Goal: Transaction & Acquisition: Purchase product/service

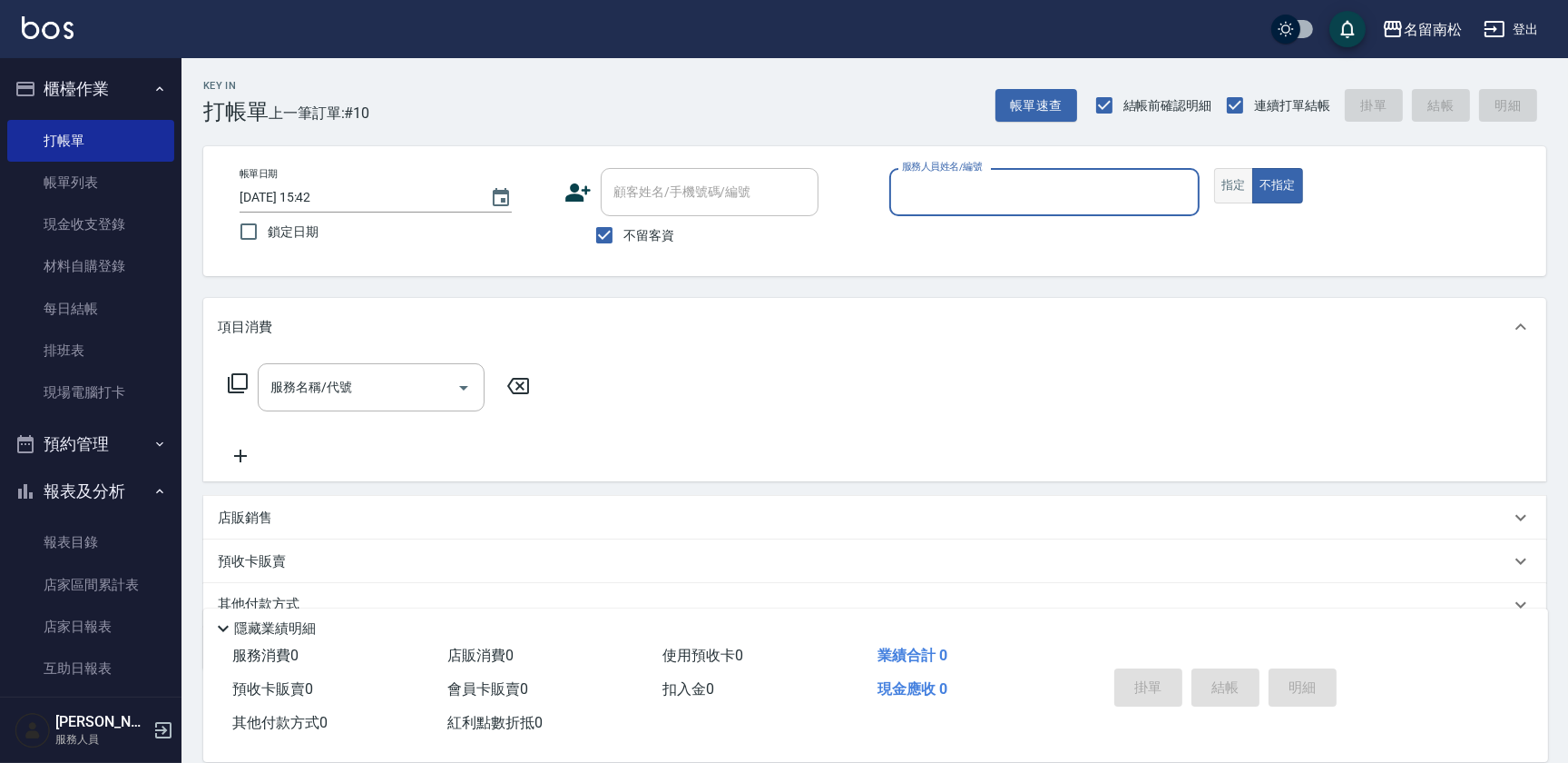
click at [1228, 183] on button "指定" at bounding box center [1234, 185] width 39 height 36
drag, startPoint x: 1097, startPoint y: 199, endPoint x: 1081, endPoint y: 191, distance: 17.9
click at [1092, 197] on input "服務人員姓名/編號" at bounding box center [1045, 192] width 294 height 32
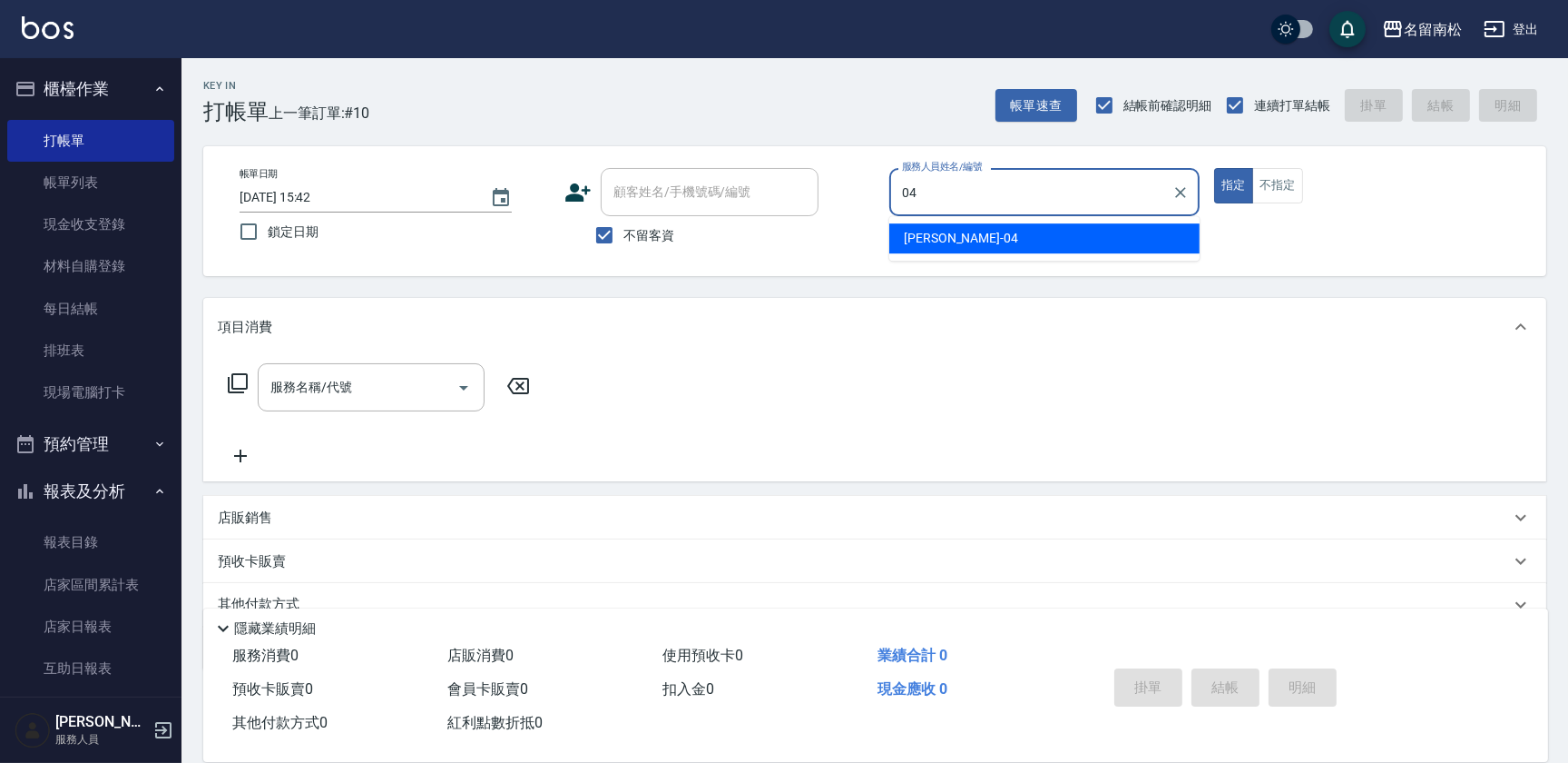
type input "[PERSON_NAME]04"
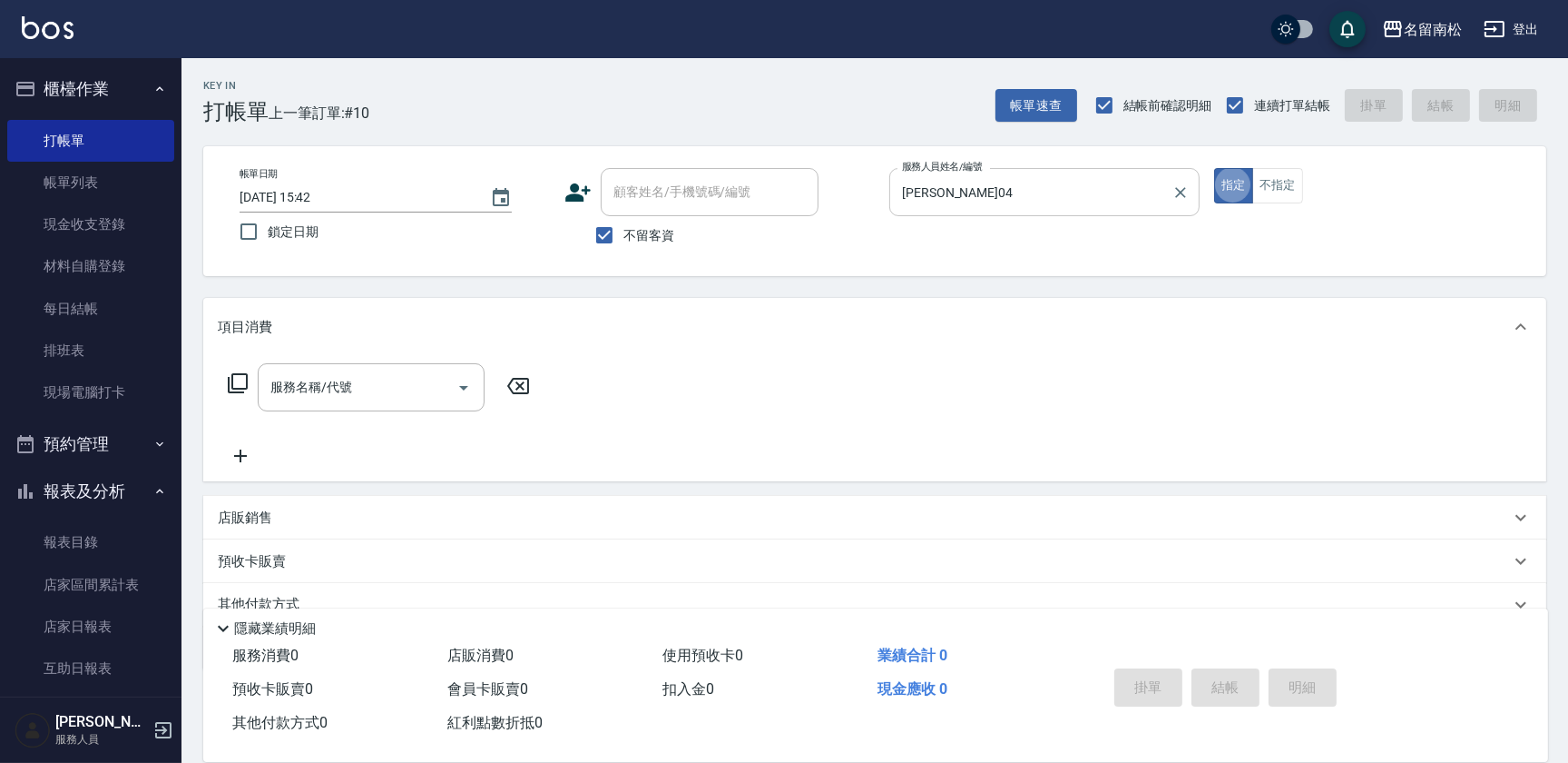
type button "true"
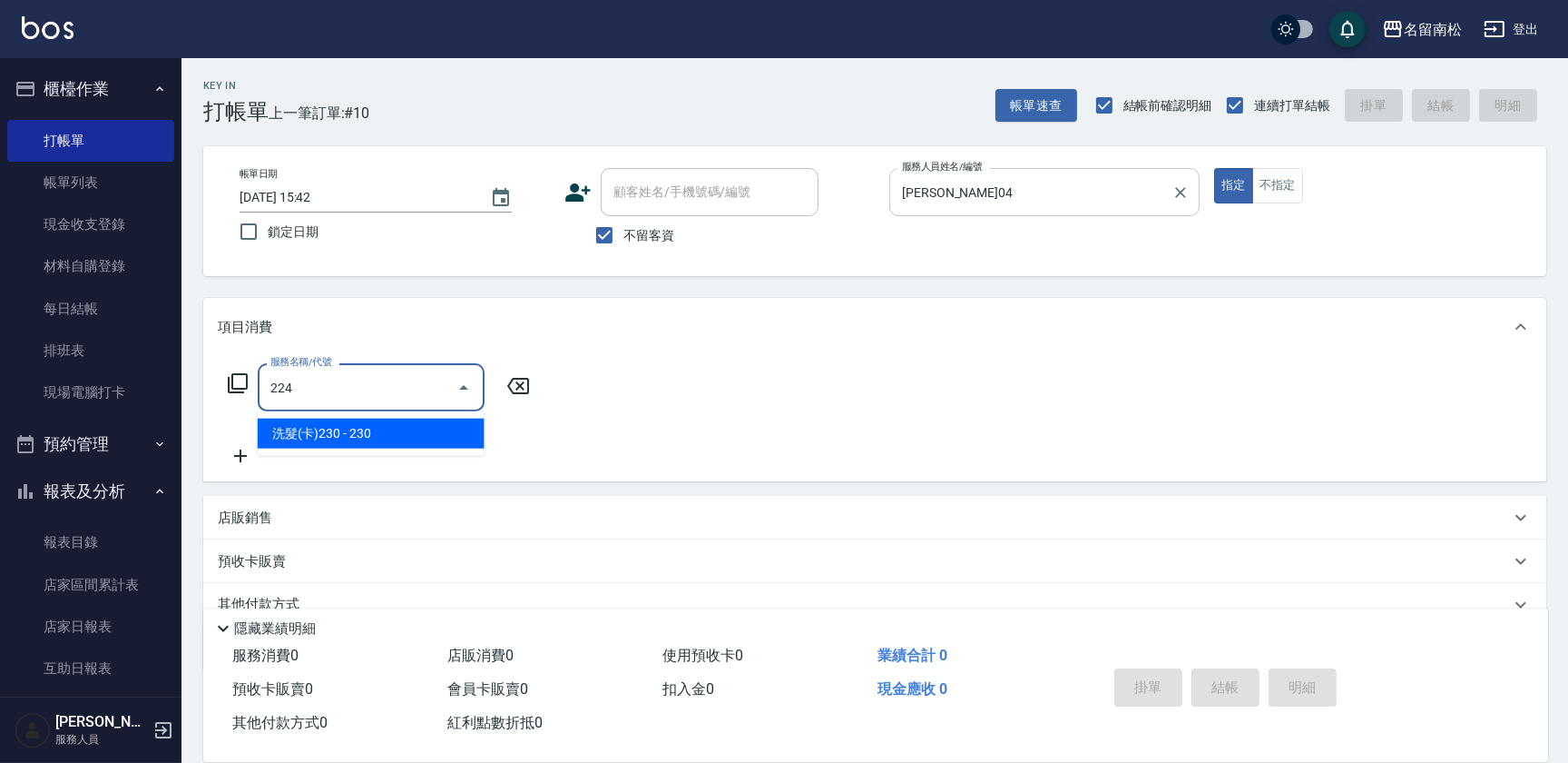
type input "洗髮(卡)230(224)"
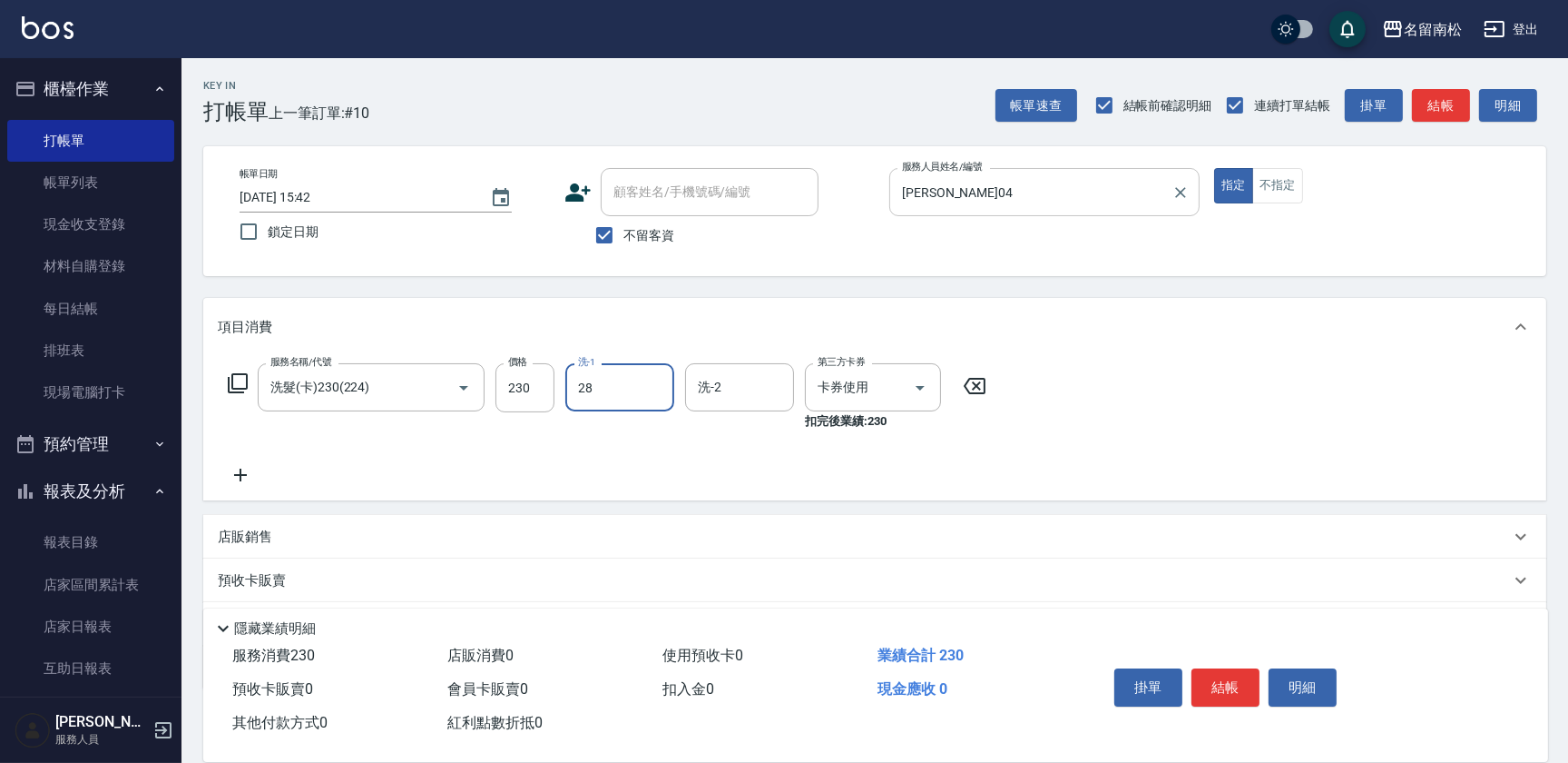
type input "[PERSON_NAME]-28"
click at [608, 226] on input "不留客資" at bounding box center [605, 235] width 39 height 39
checkbox input "false"
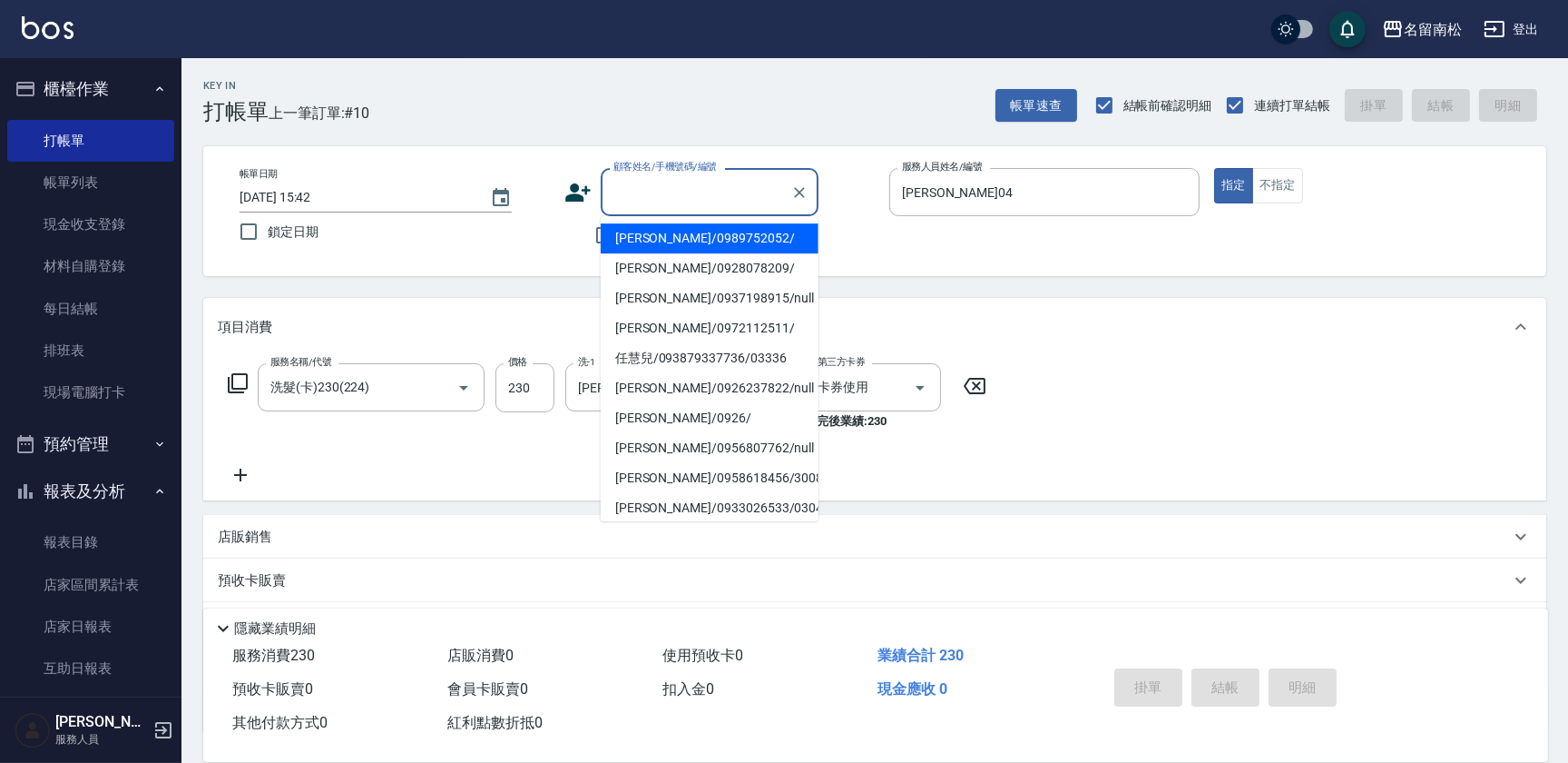
click at [643, 207] on input "顧客姓名/手機號碼/編號" at bounding box center [696, 192] width 174 height 32
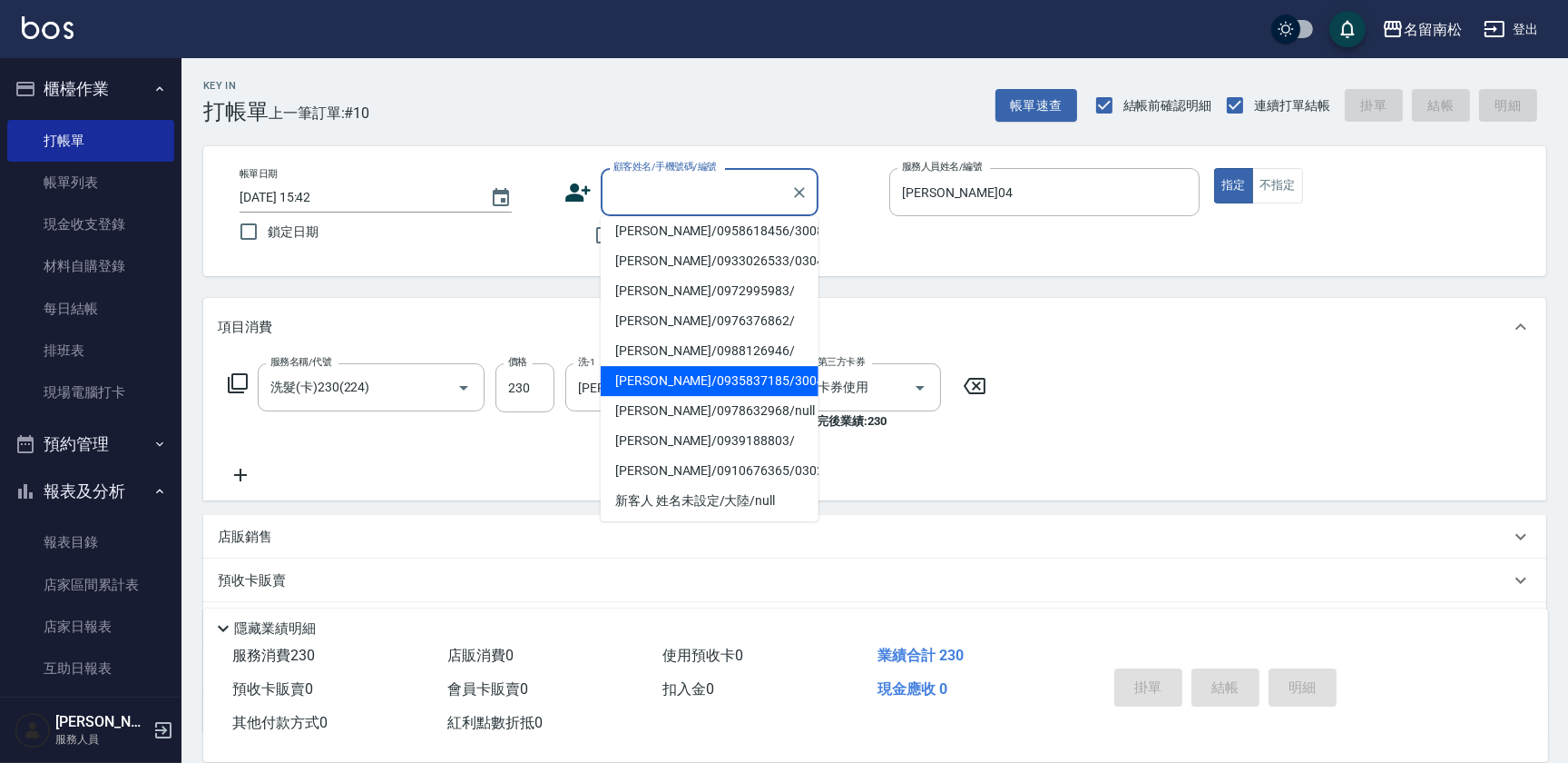
scroll to position [308, 0]
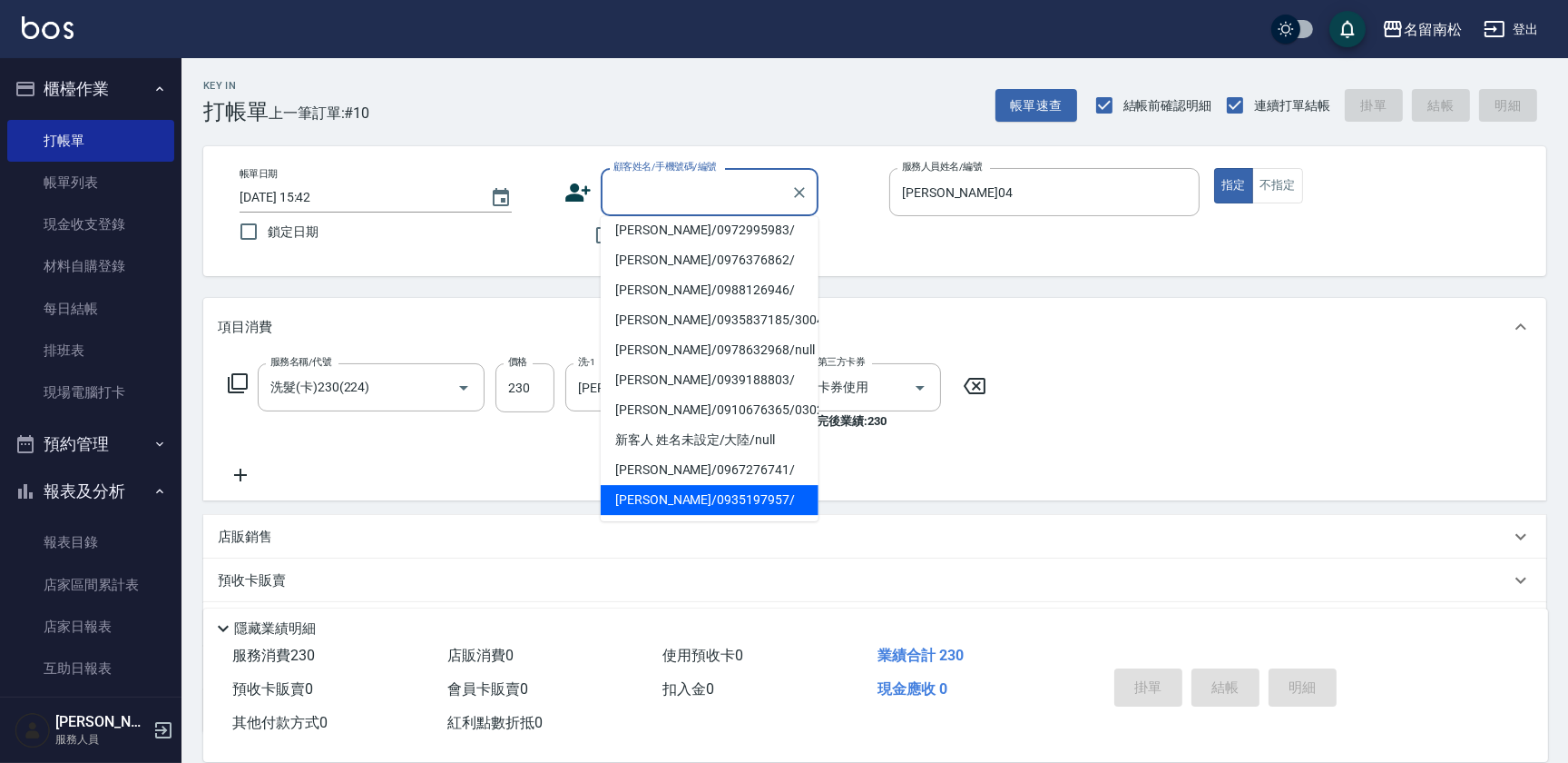
click at [713, 503] on li "[PERSON_NAME]/0935197957/" at bounding box center [710, 499] width 218 height 30
type input "[PERSON_NAME]/0935197957/"
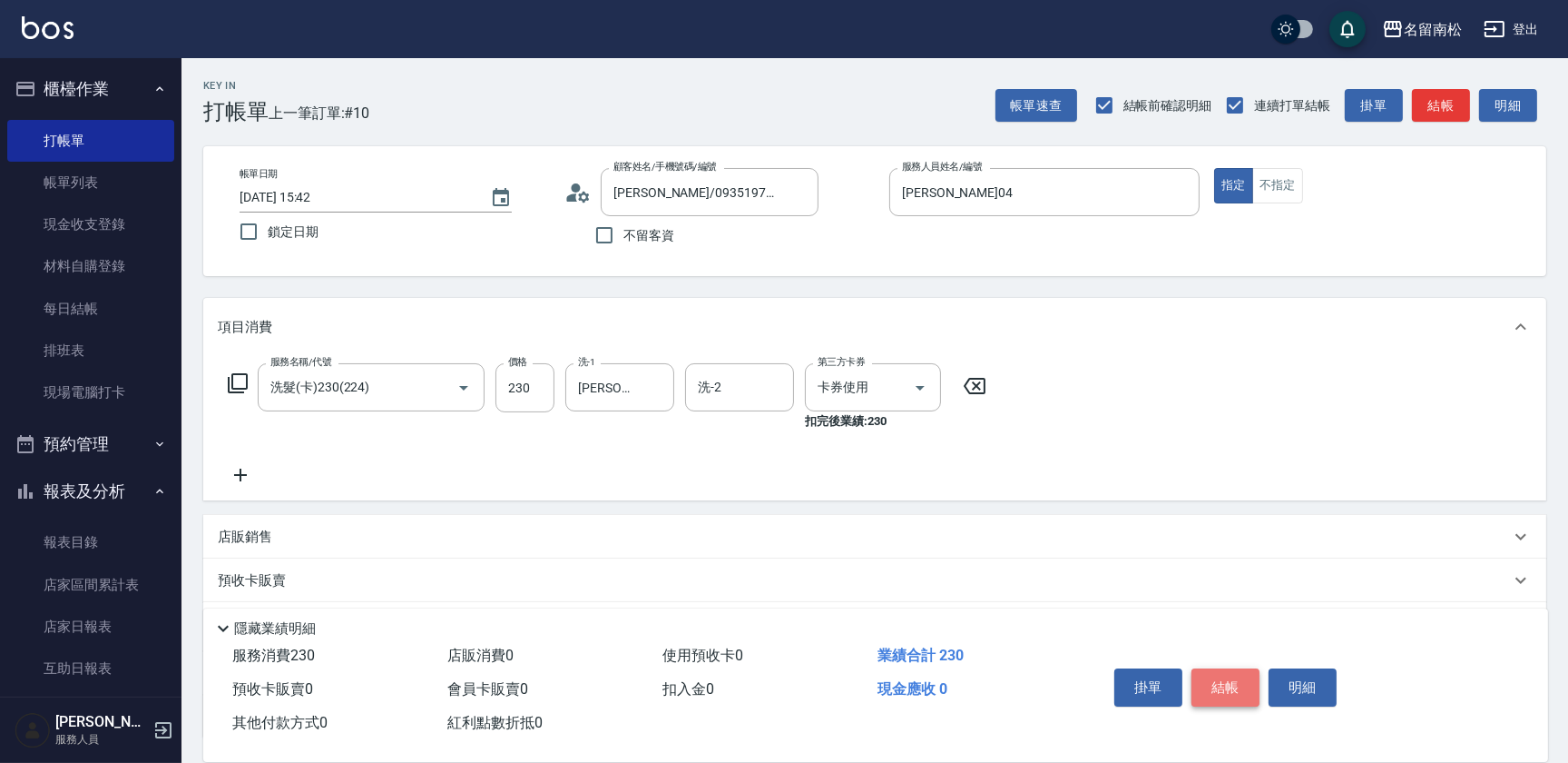
click at [1244, 686] on button "結帳" at bounding box center [1226, 688] width 68 height 39
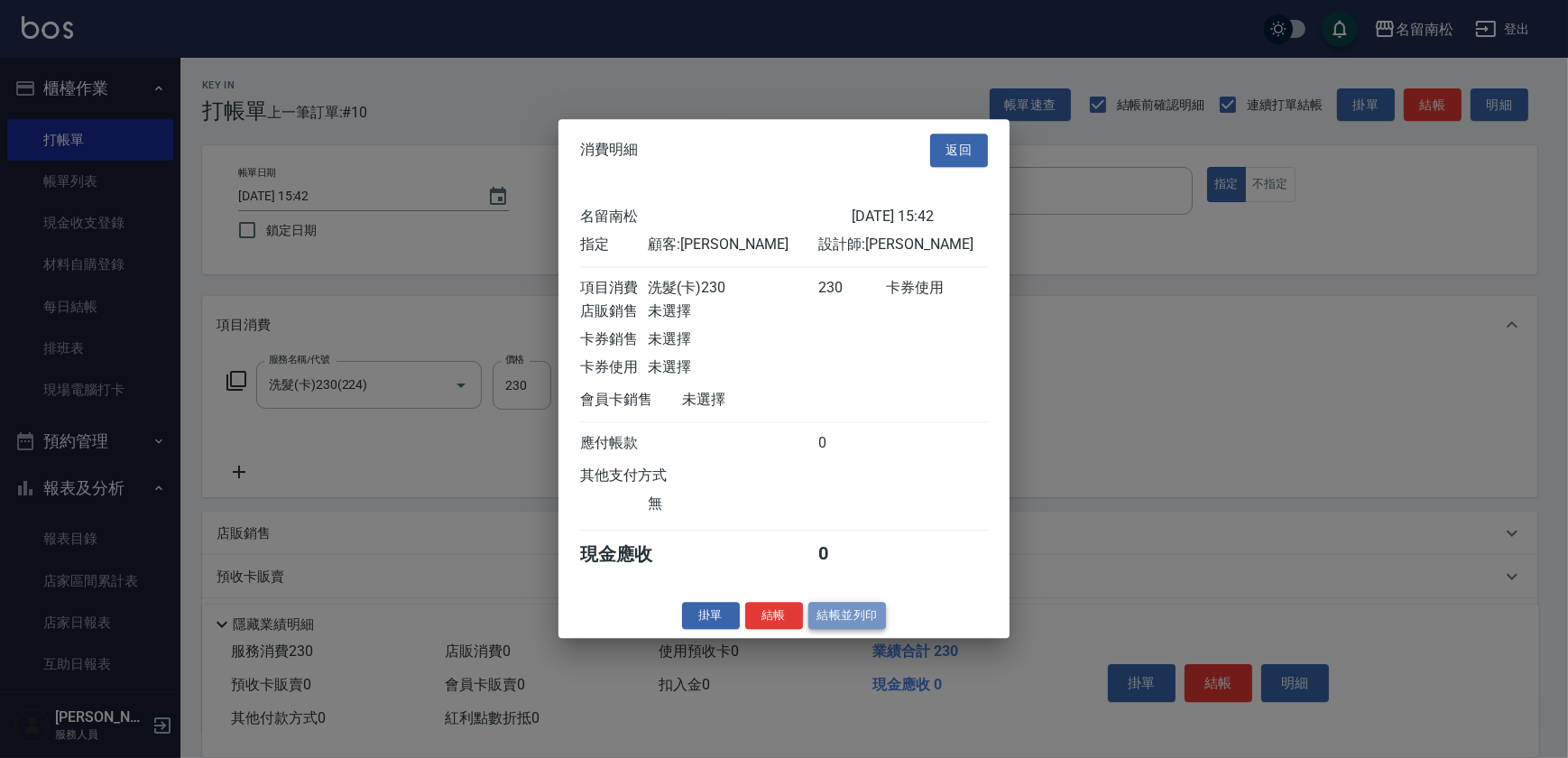
click at [862, 624] on button "結帳並列印" at bounding box center [848, 615] width 78 height 28
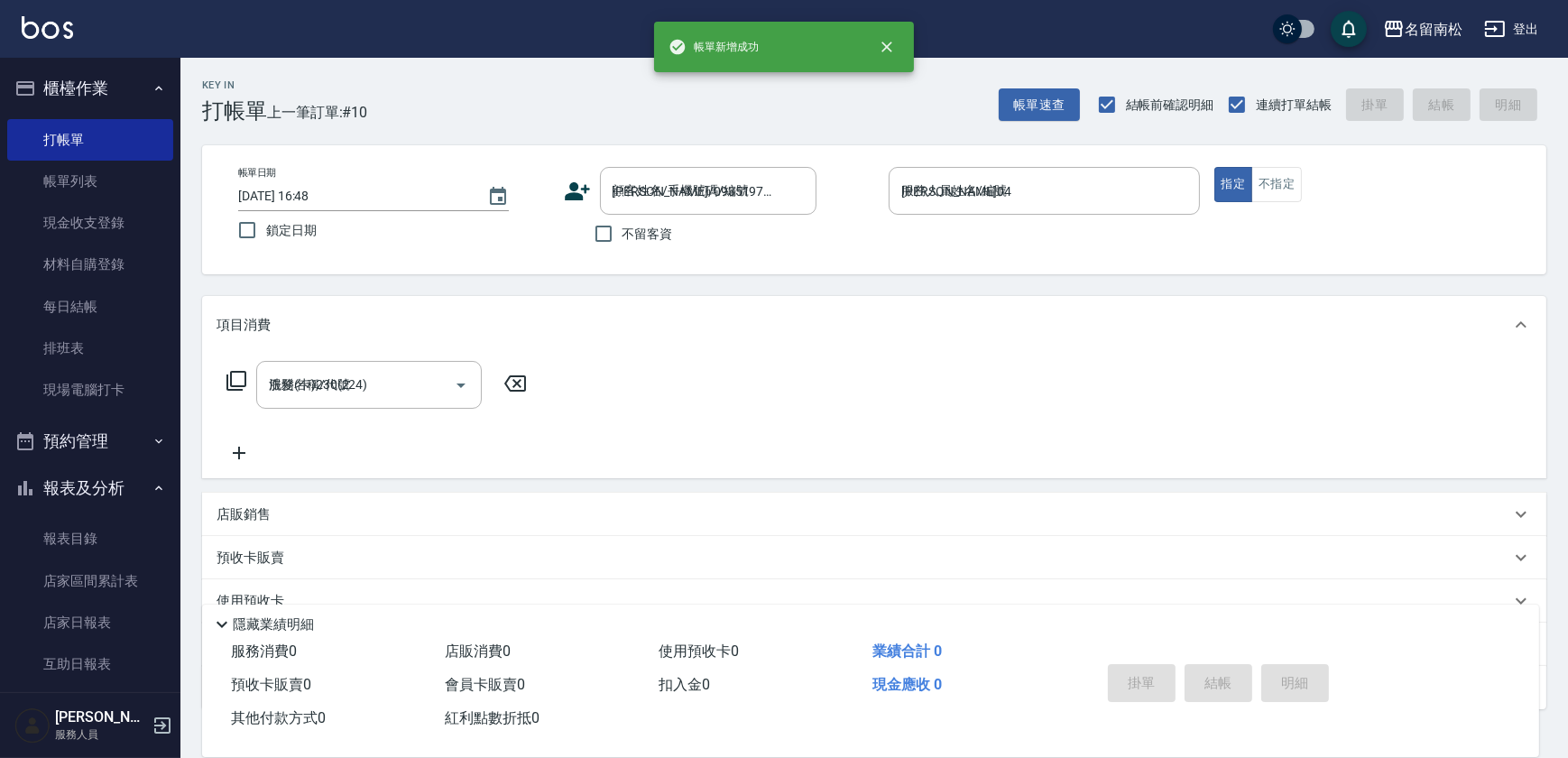
type input "[DATE] 16:48"
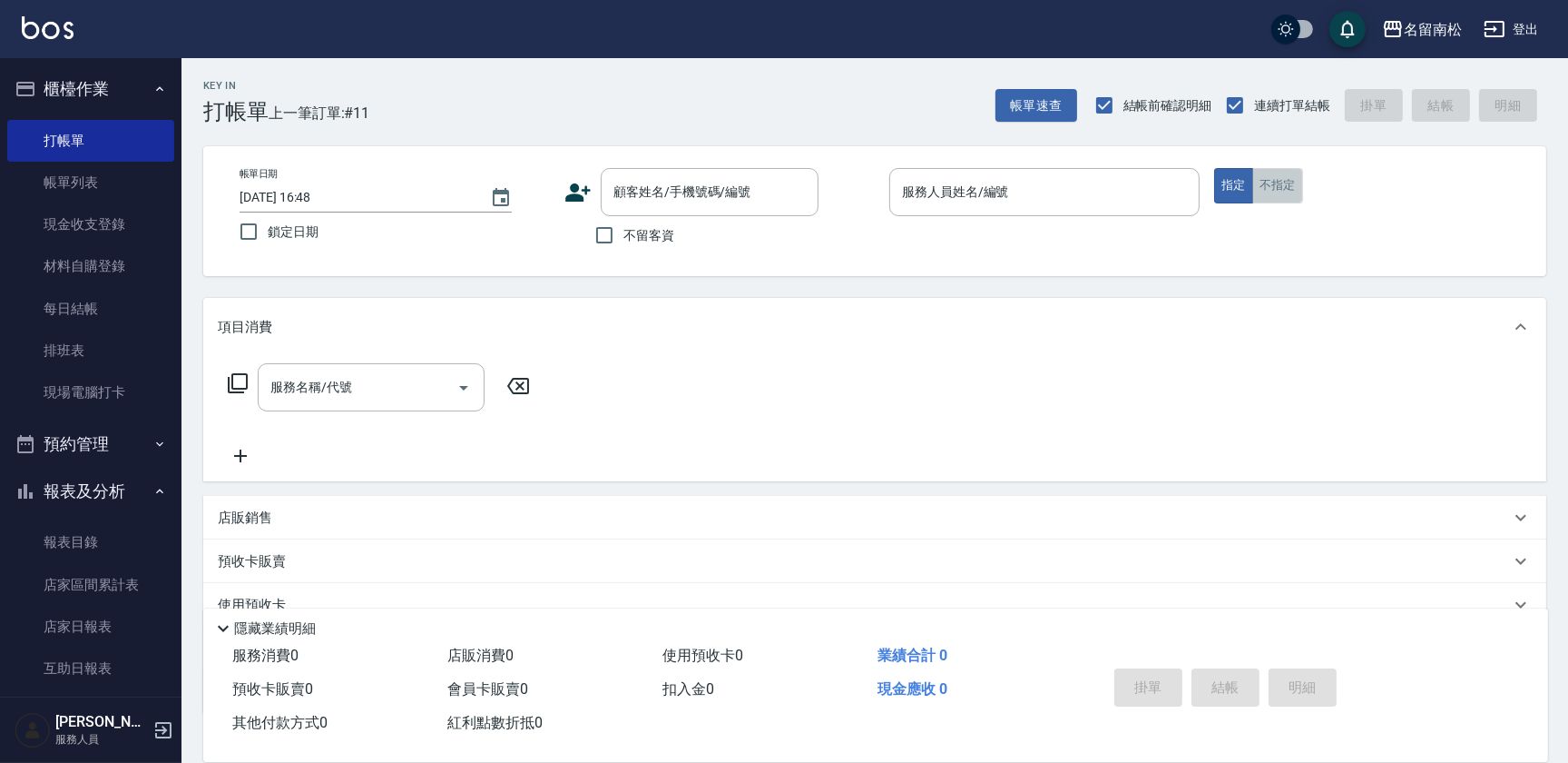
click at [1297, 185] on button "不指定" at bounding box center [1277, 185] width 50 height 36
drag, startPoint x: 640, startPoint y: 230, endPoint x: 650, endPoint y: 230, distance: 10.0
click at [641, 230] on span "不留客資" at bounding box center [648, 235] width 50 height 19
click at [623, 230] on input "不留客資" at bounding box center [605, 235] width 39 height 39
checkbox input "true"
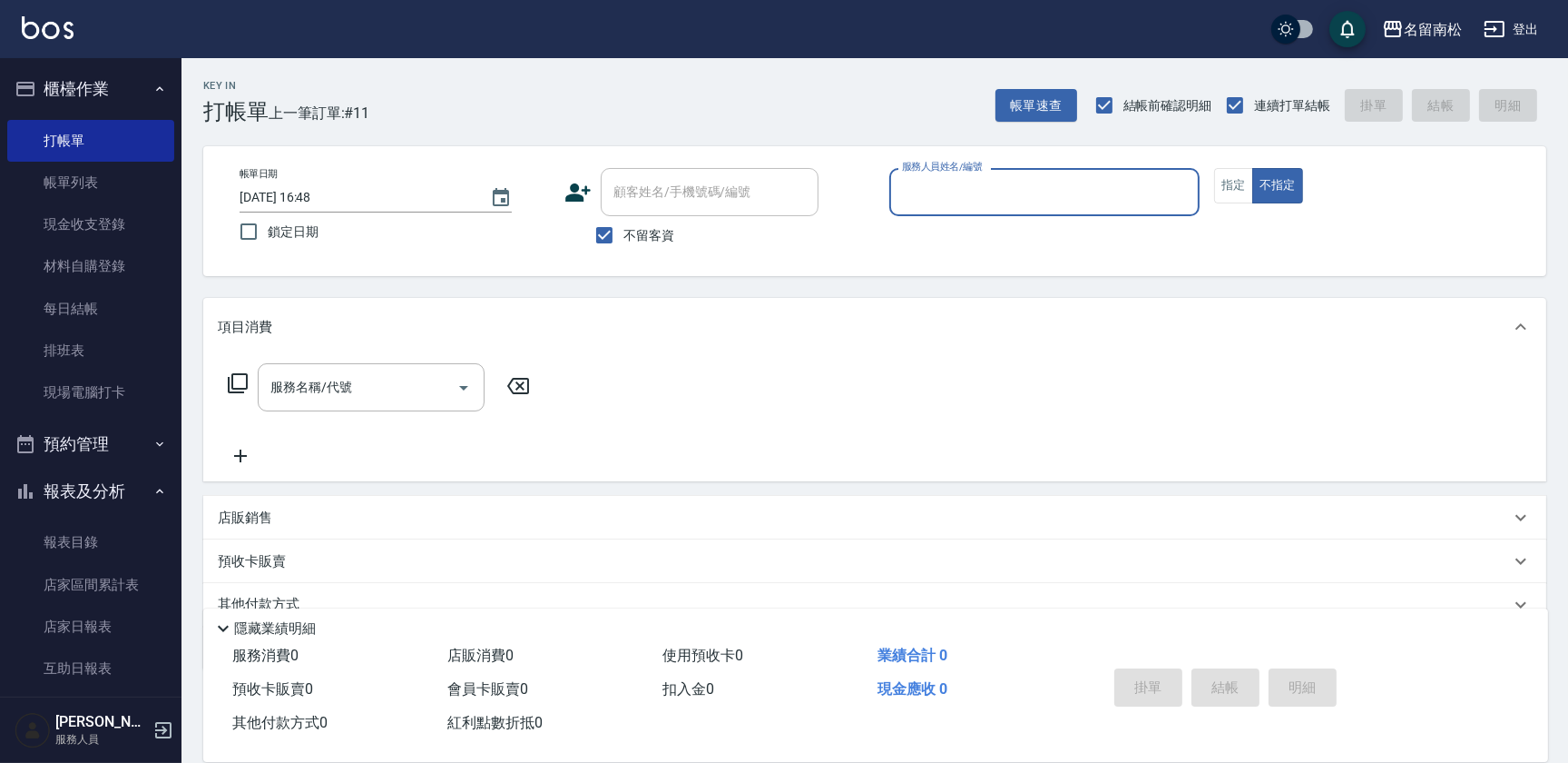
click at [1060, 157] on div "帳單日期 [DATE] 16:48 鎖定日期 顧客姓名/手機號碼/編號 顧客姓名/手機號碼/編號 不留客資 服務人員姓名/編號 服務人員姓名/編號 指定 不指定" at bounding box center [874, 210] width 1343 height 129
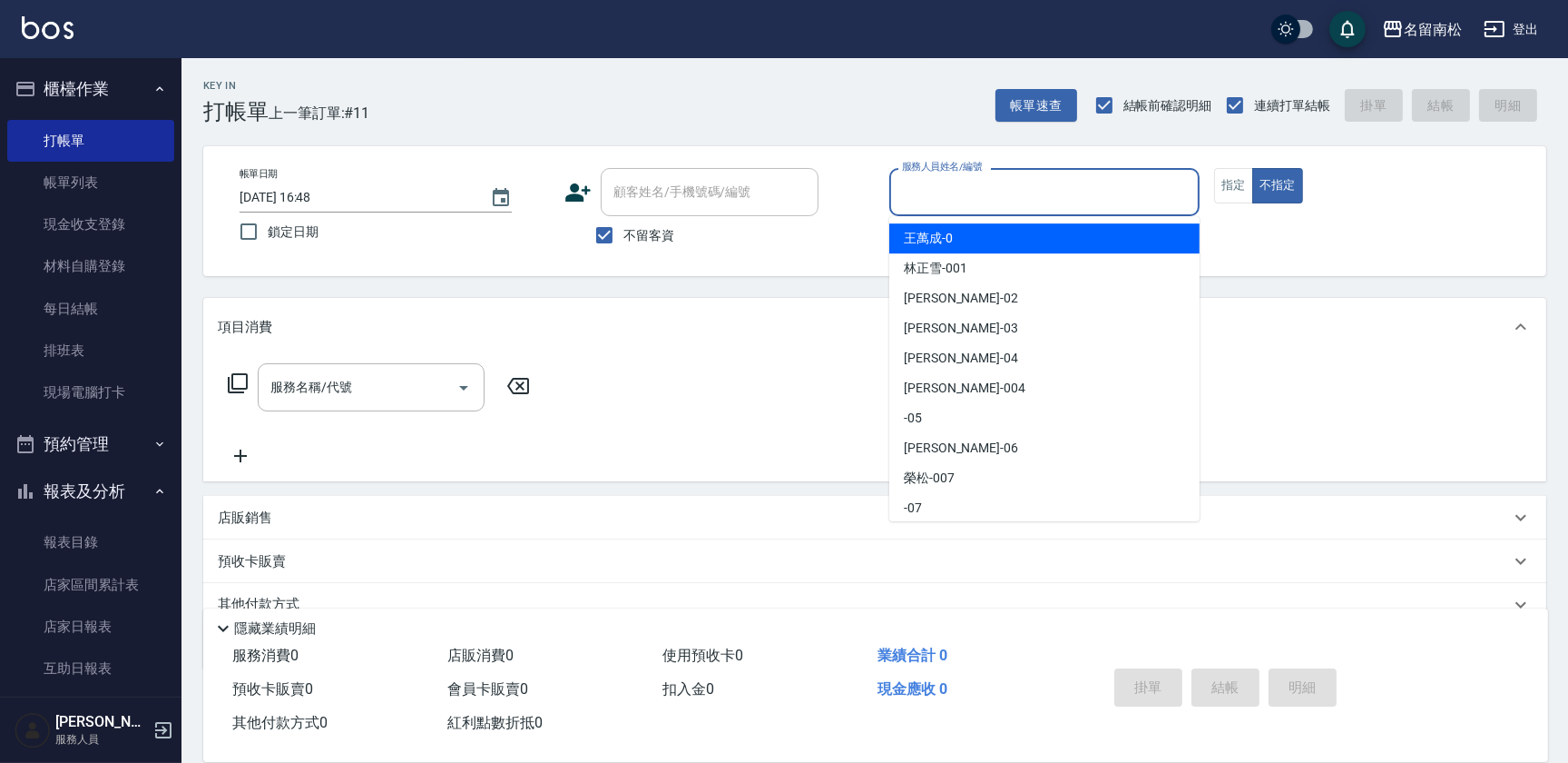
click at [1051, 184] on input "服務人員姓名/編號" at bounding box center [1045, 192] width 294 height 32
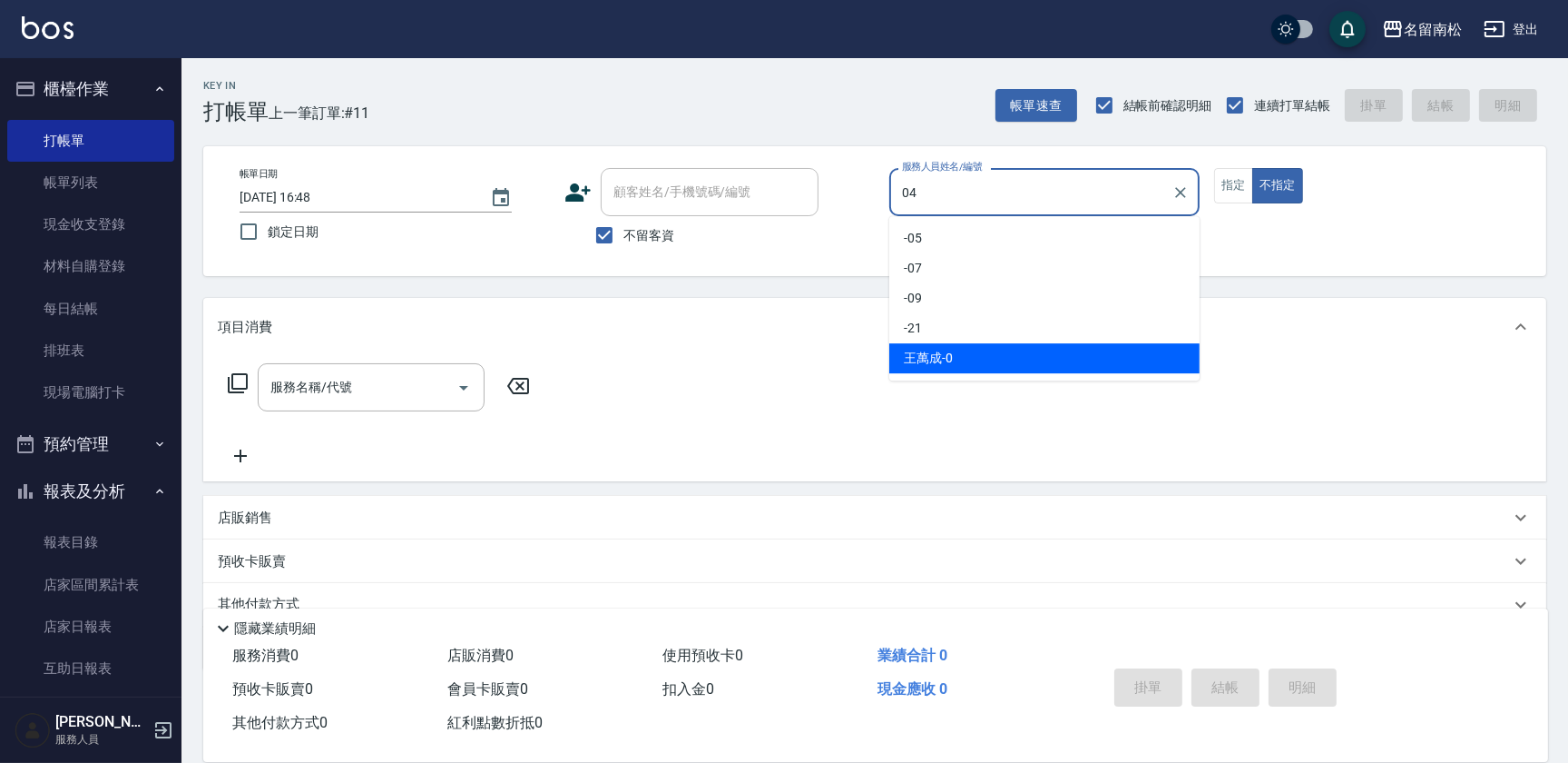
type input "[PERSON_NAME]04"
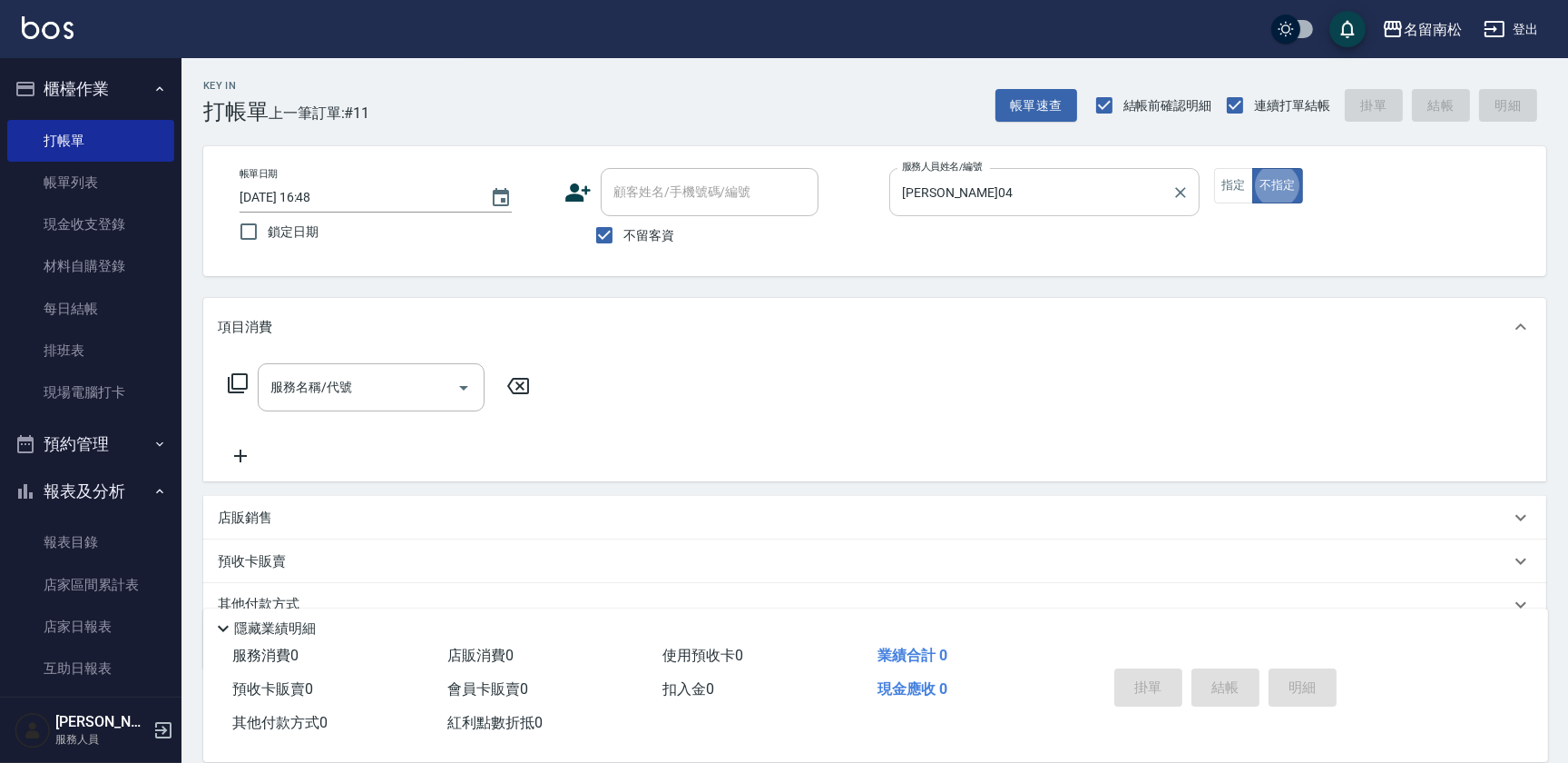
type button "false"
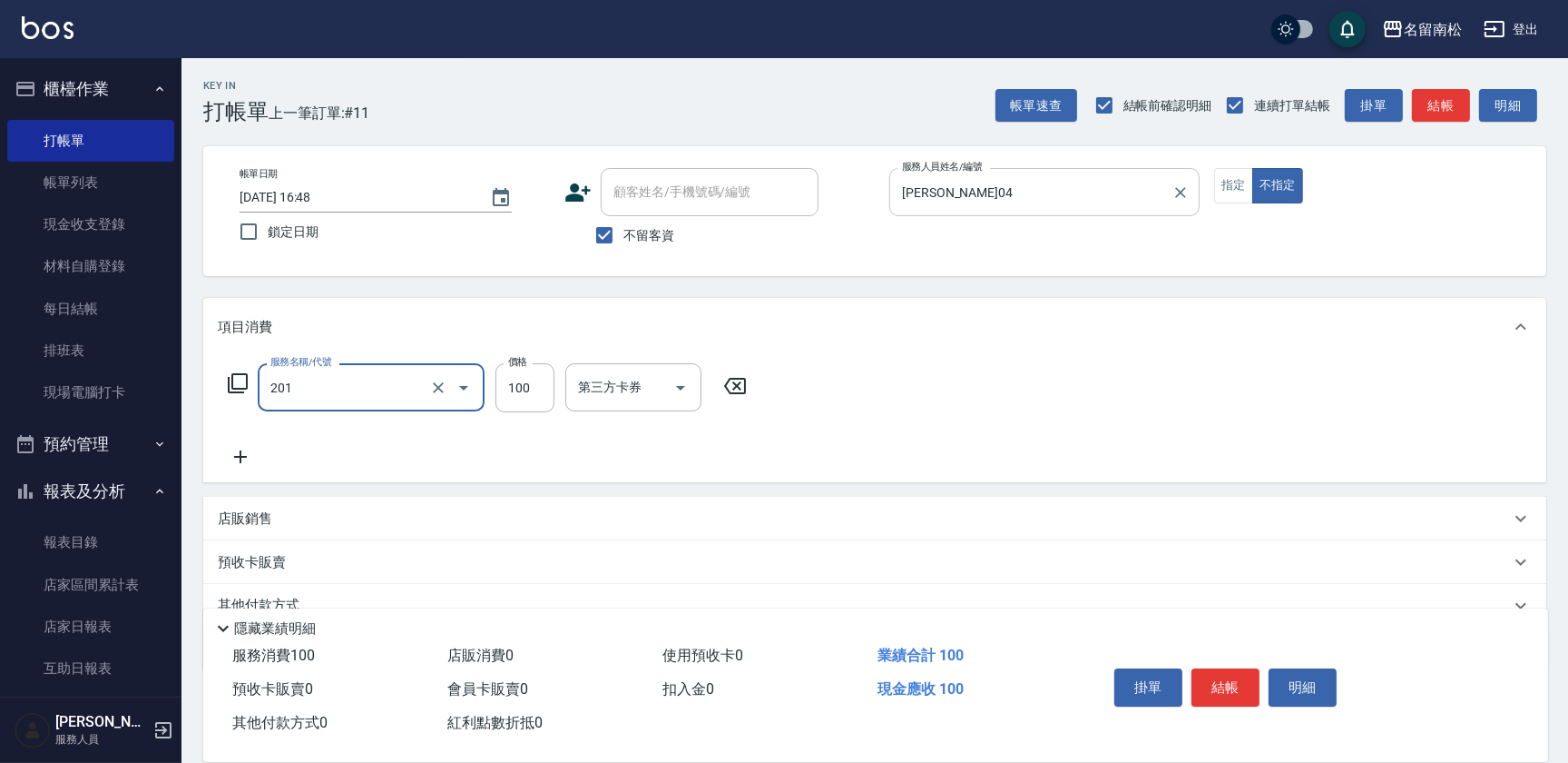
type input "洗髮[100](201)"
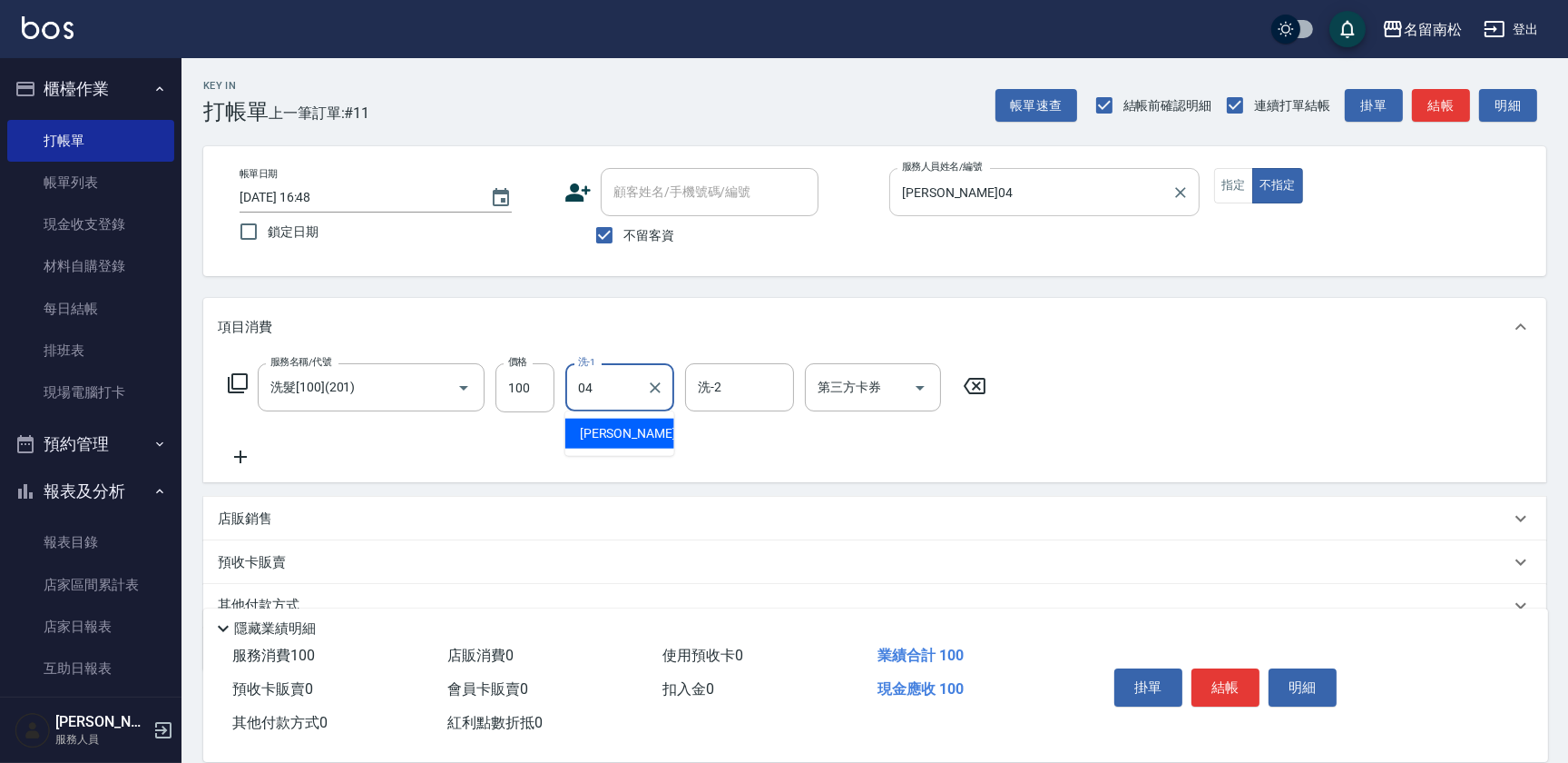
type input "[PERSON_NAME]04"
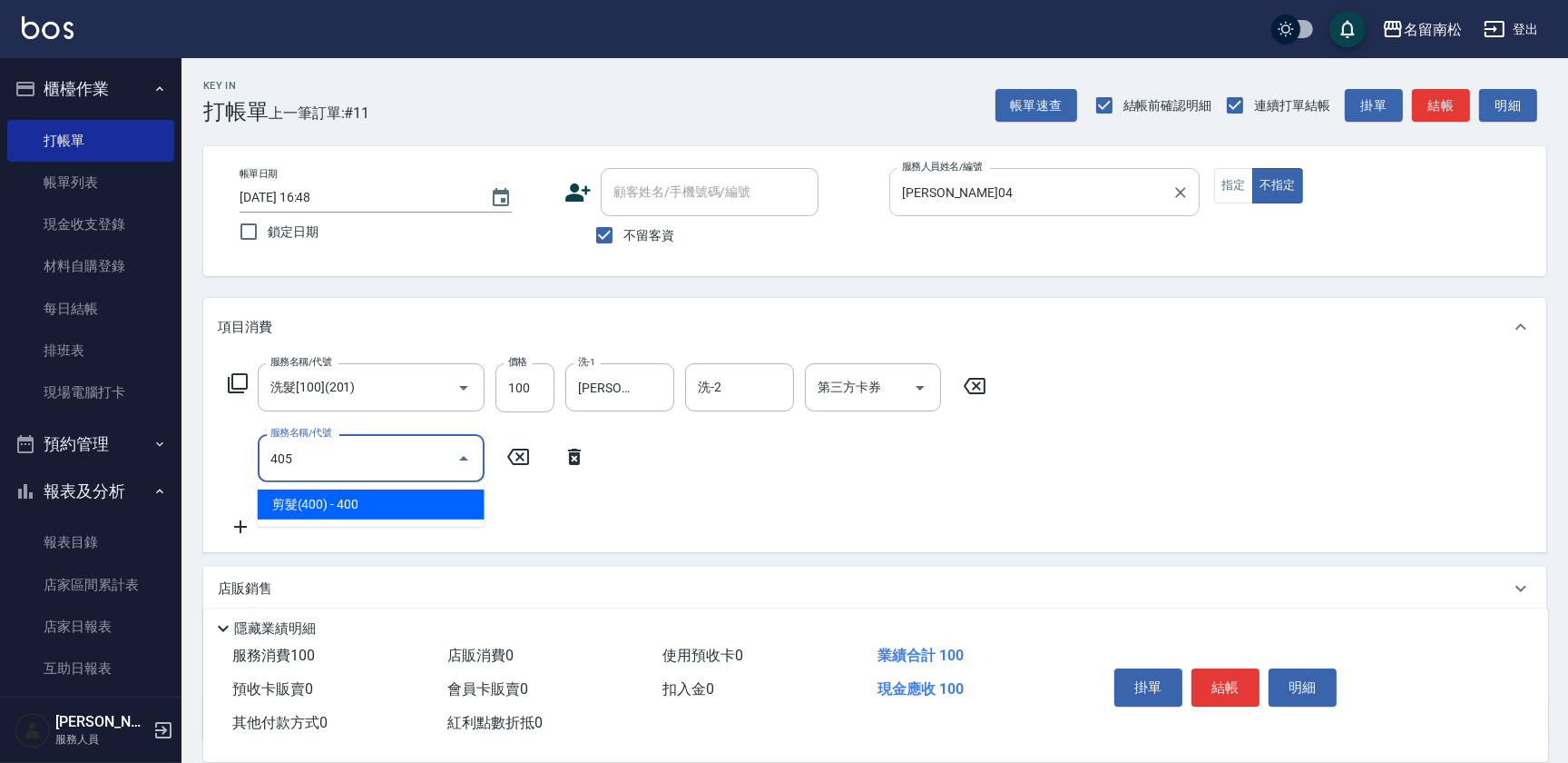
type input "剪髮(400)(405)"
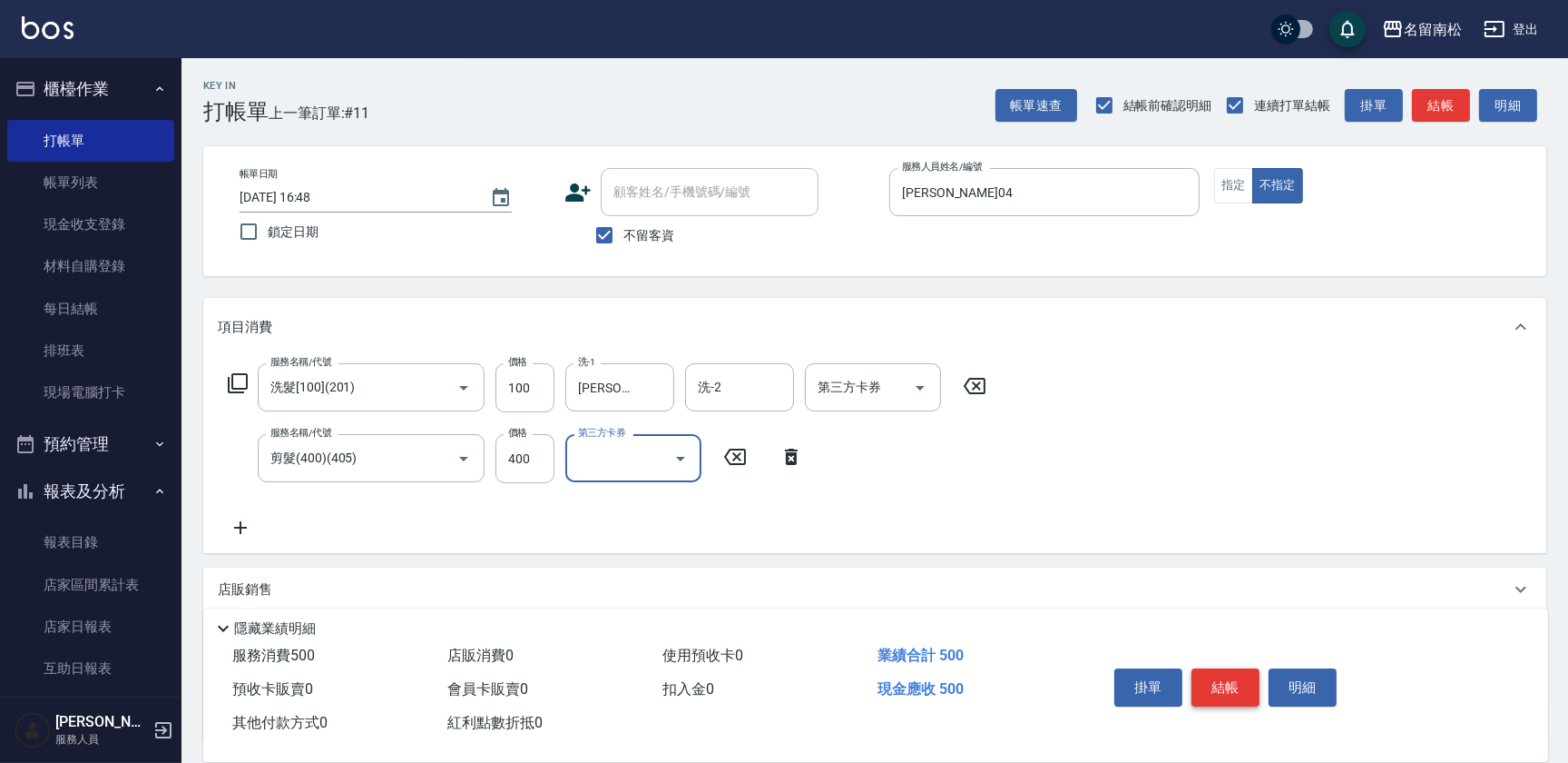
click at [1223, 687] on button "結帳" at bounding box center [1226, 688] width 68 height 39
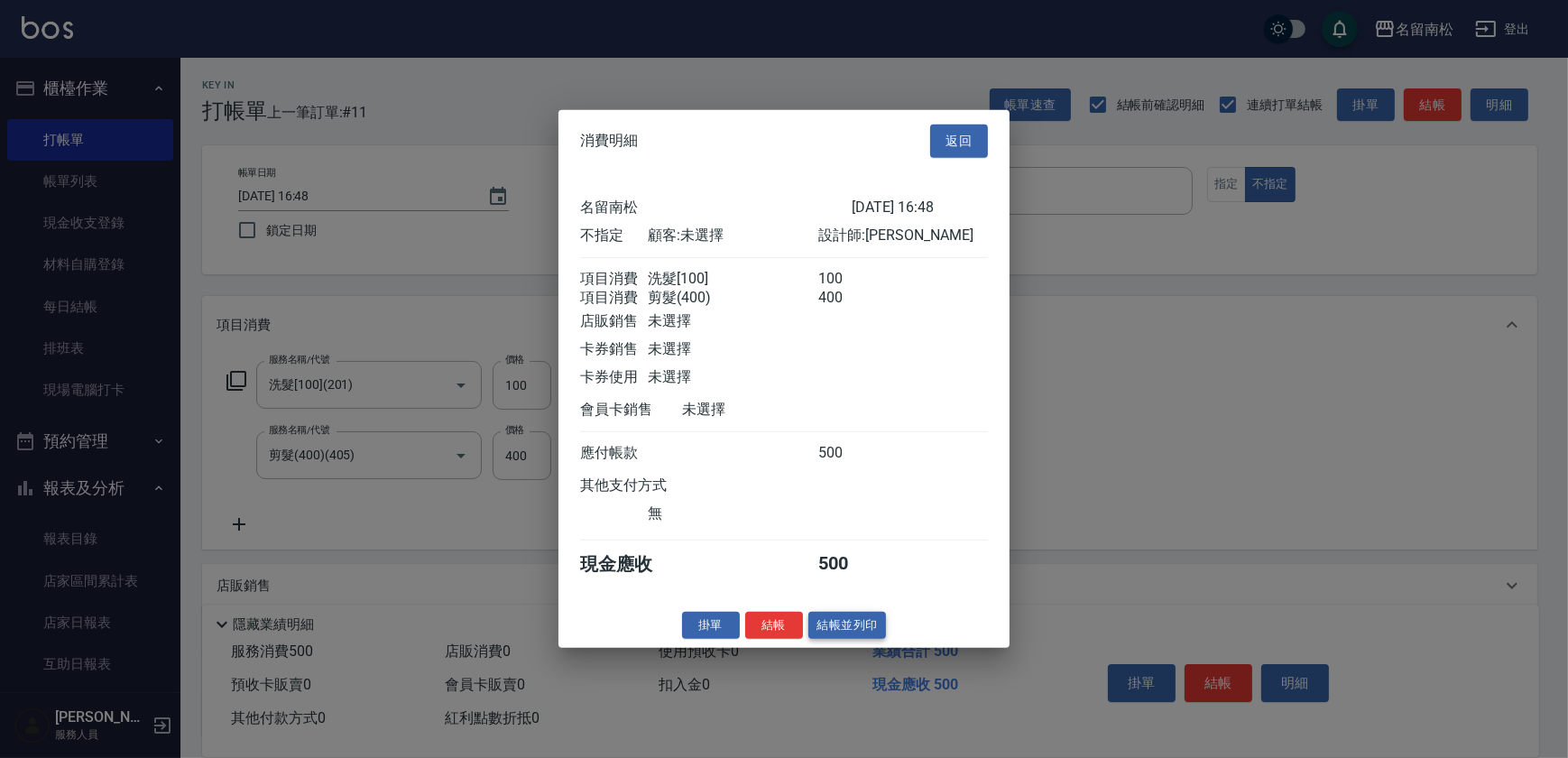
click at [850, 639] on button "結帳並列印" at bounding box center [848, 624] width 78 height 28
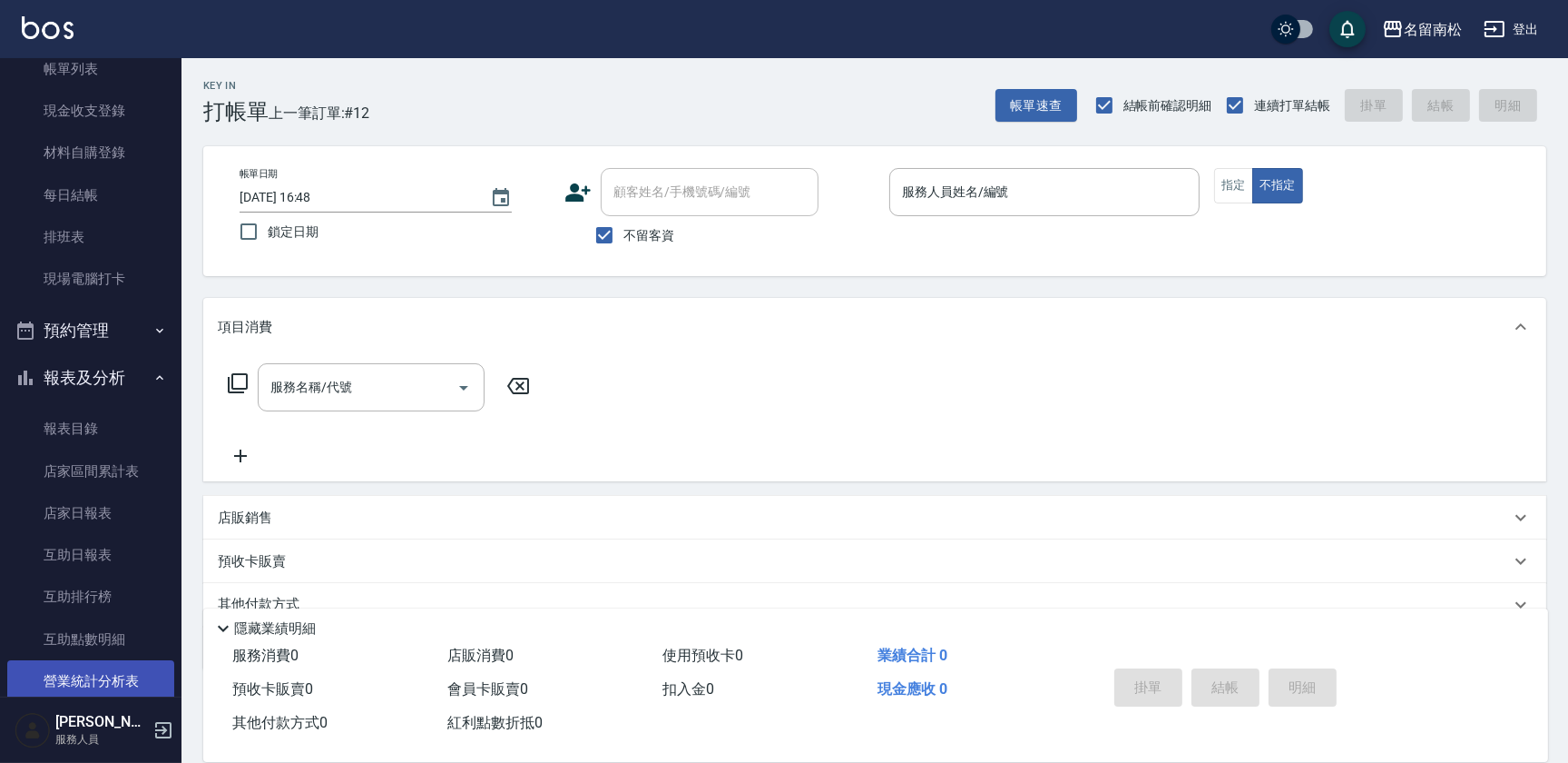
scroll to position [330, 0]
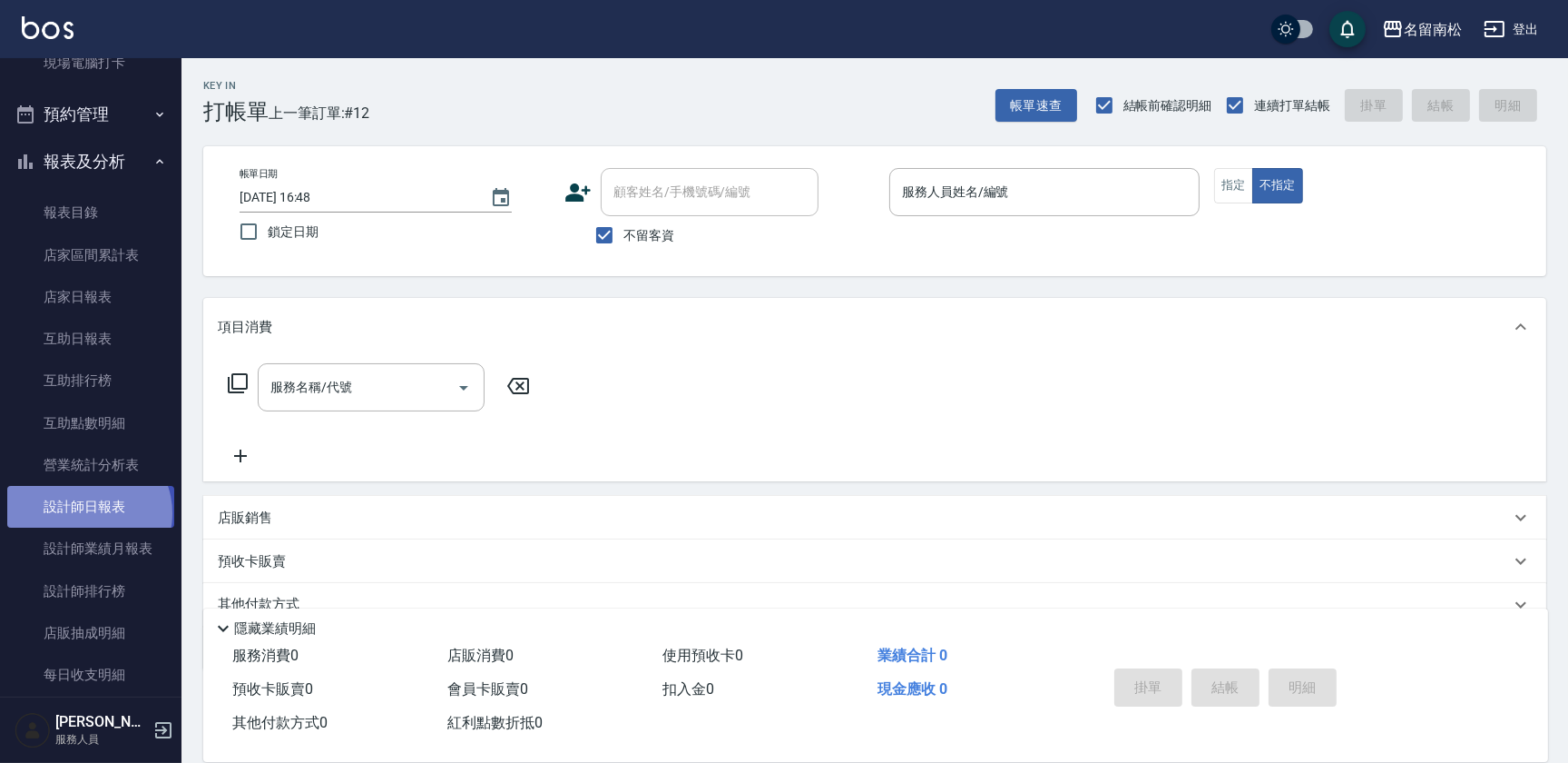
click at [87, 512] on link "設計師日報表" at bounding box center [91, 506] width 167 height 41
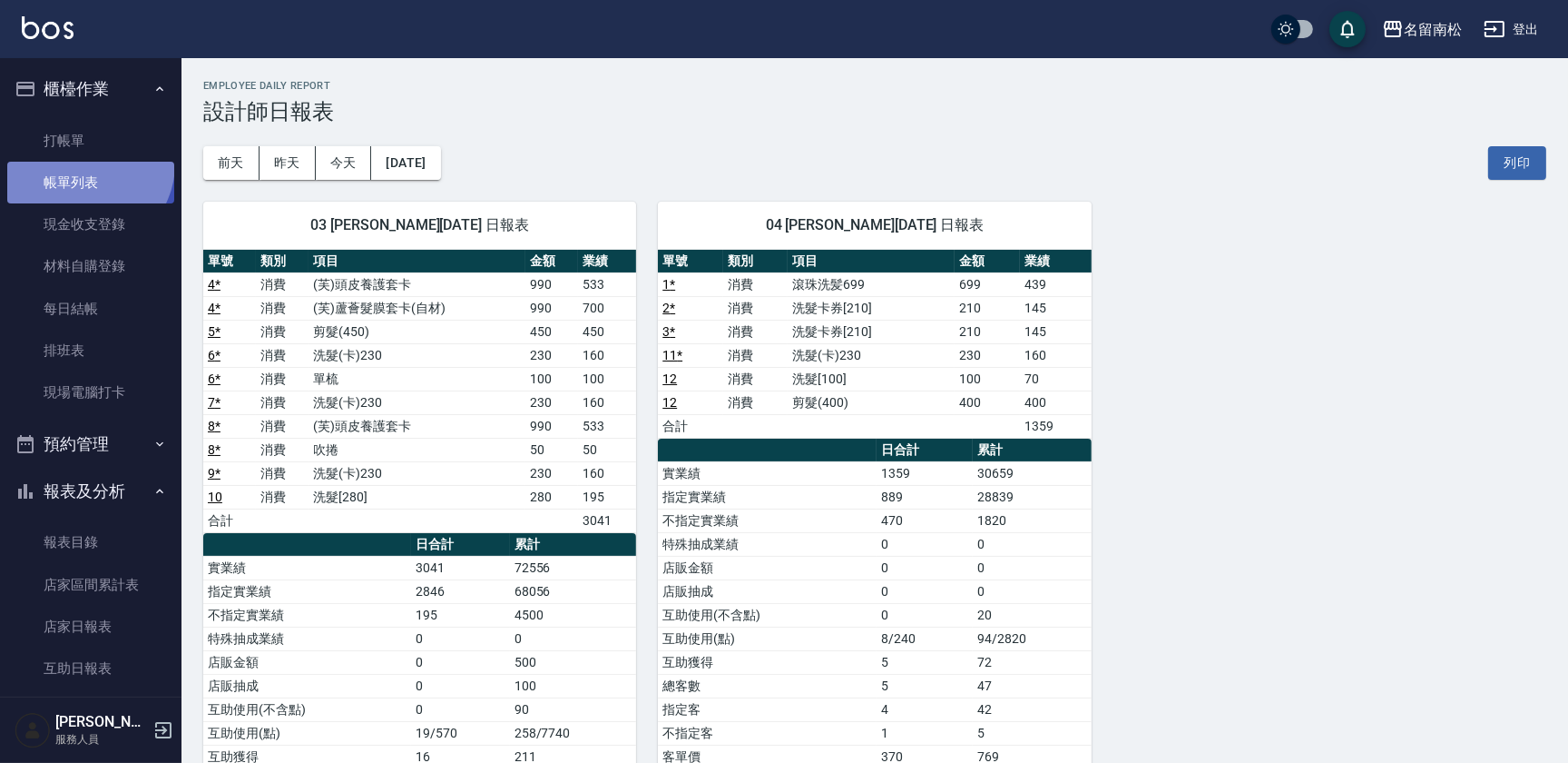
click at [83, 163] on link "帳單列表" at bounding box center [91, 182] width 167 height 41
click at [105, 142] on link "打帳單" at bounding box center [91, 140] width 167 height 41
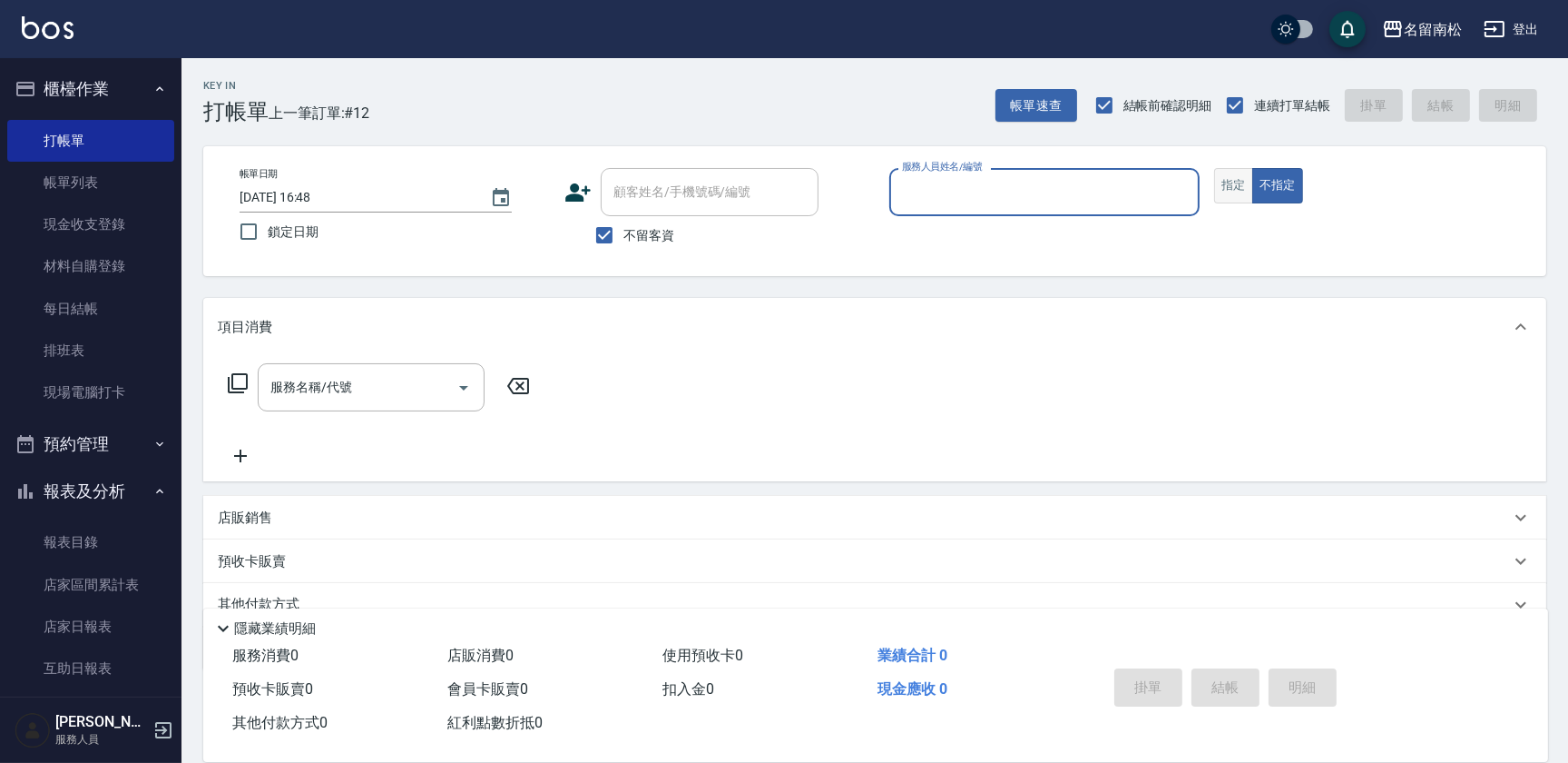
click at [1222, 196] on button "指定" at bounding box center [1234, 185] width 39 height 36
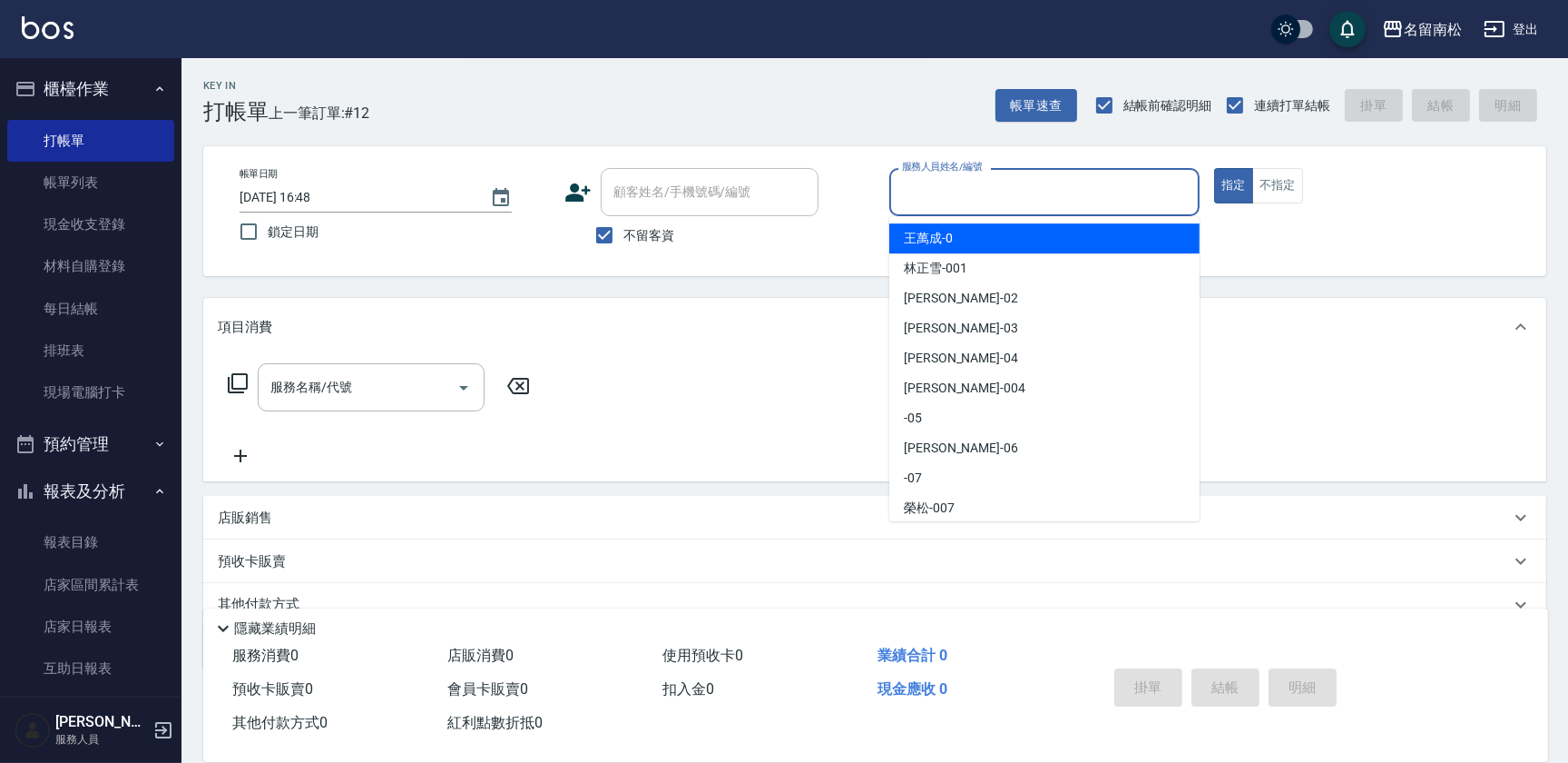
click at [1103, 191] on input "服務人員姓名/編號" at bounding box center [1045, 192] width 294 height 32
type input "[PERSON_NAME]04"
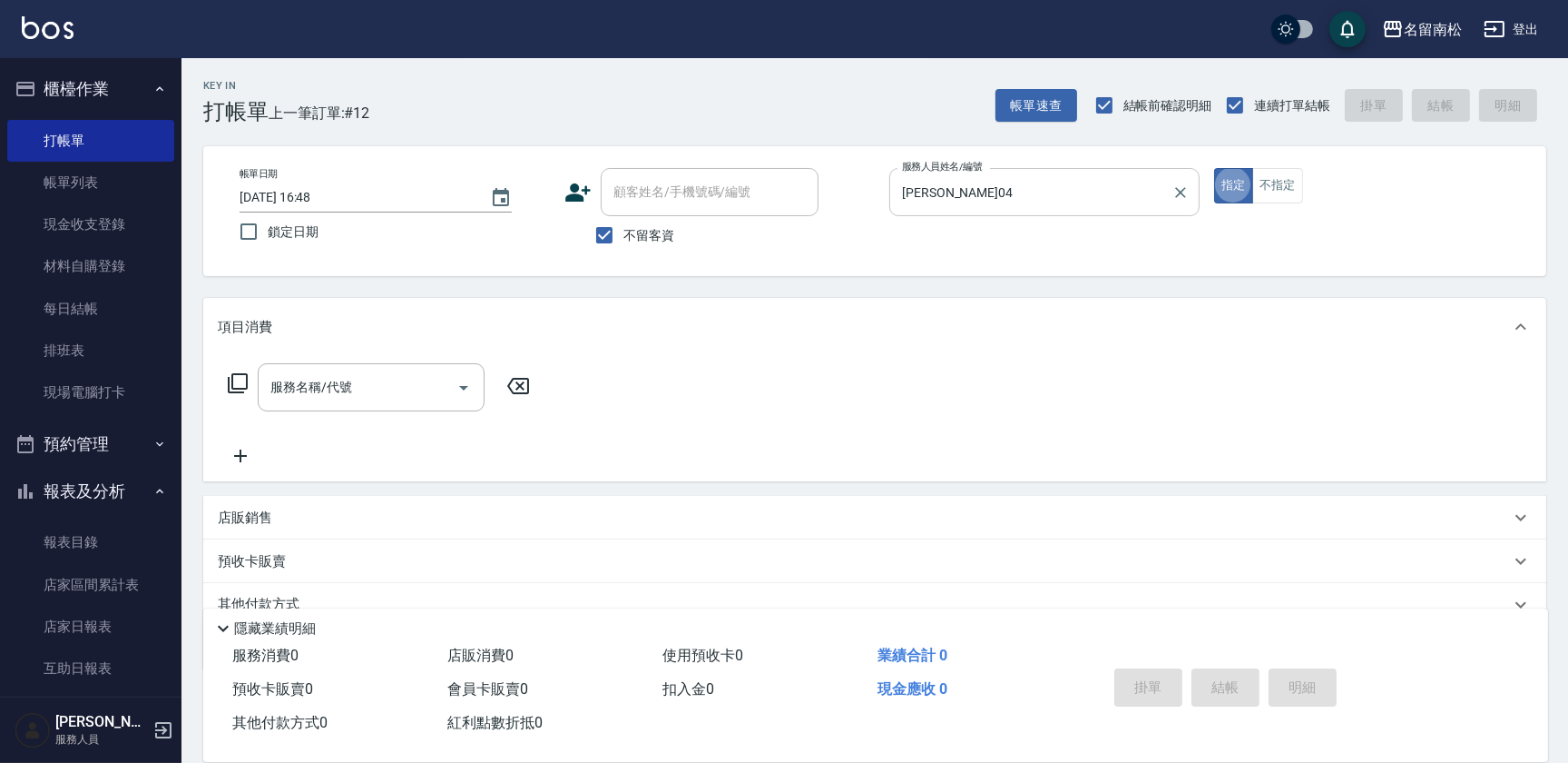
type button "true"
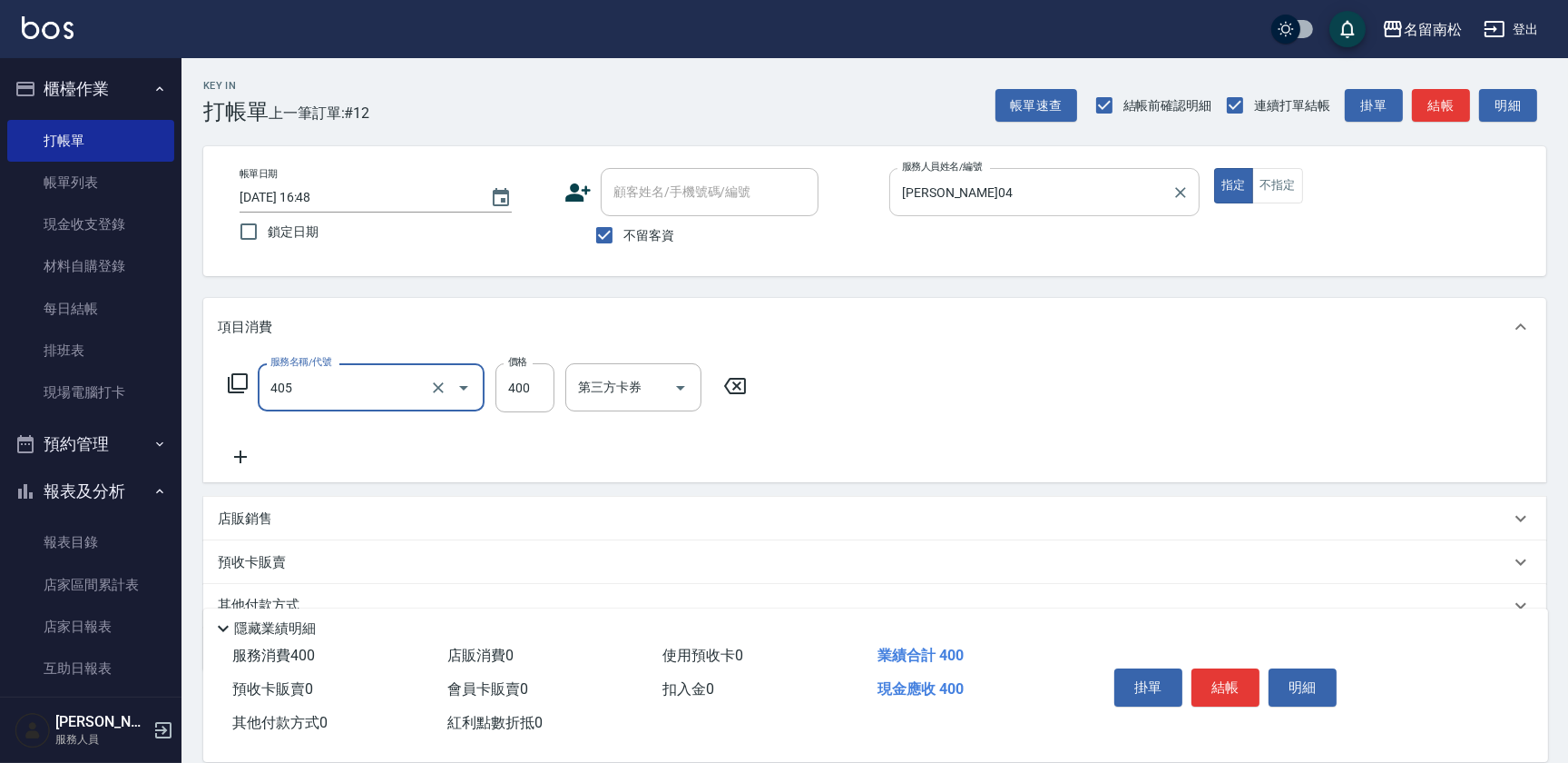
type input "剪髮(400)(405)"
click at [1238, 680] on button "結帳" at bounding box center [1226, 688] width 68 height 39
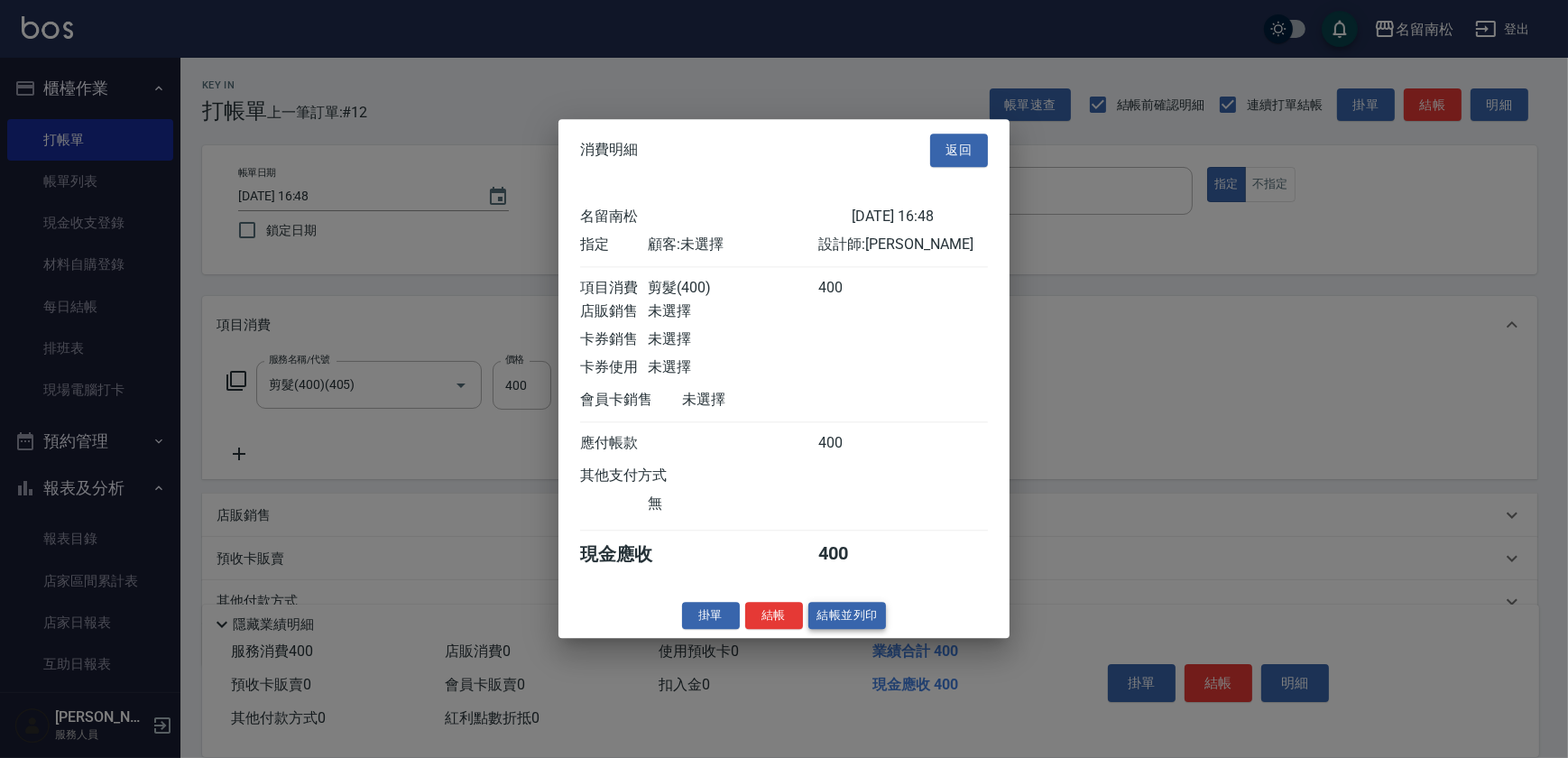
click at [855, 617] on button "結帳並列印" at bounding box center [848, 615] width 78 height 28
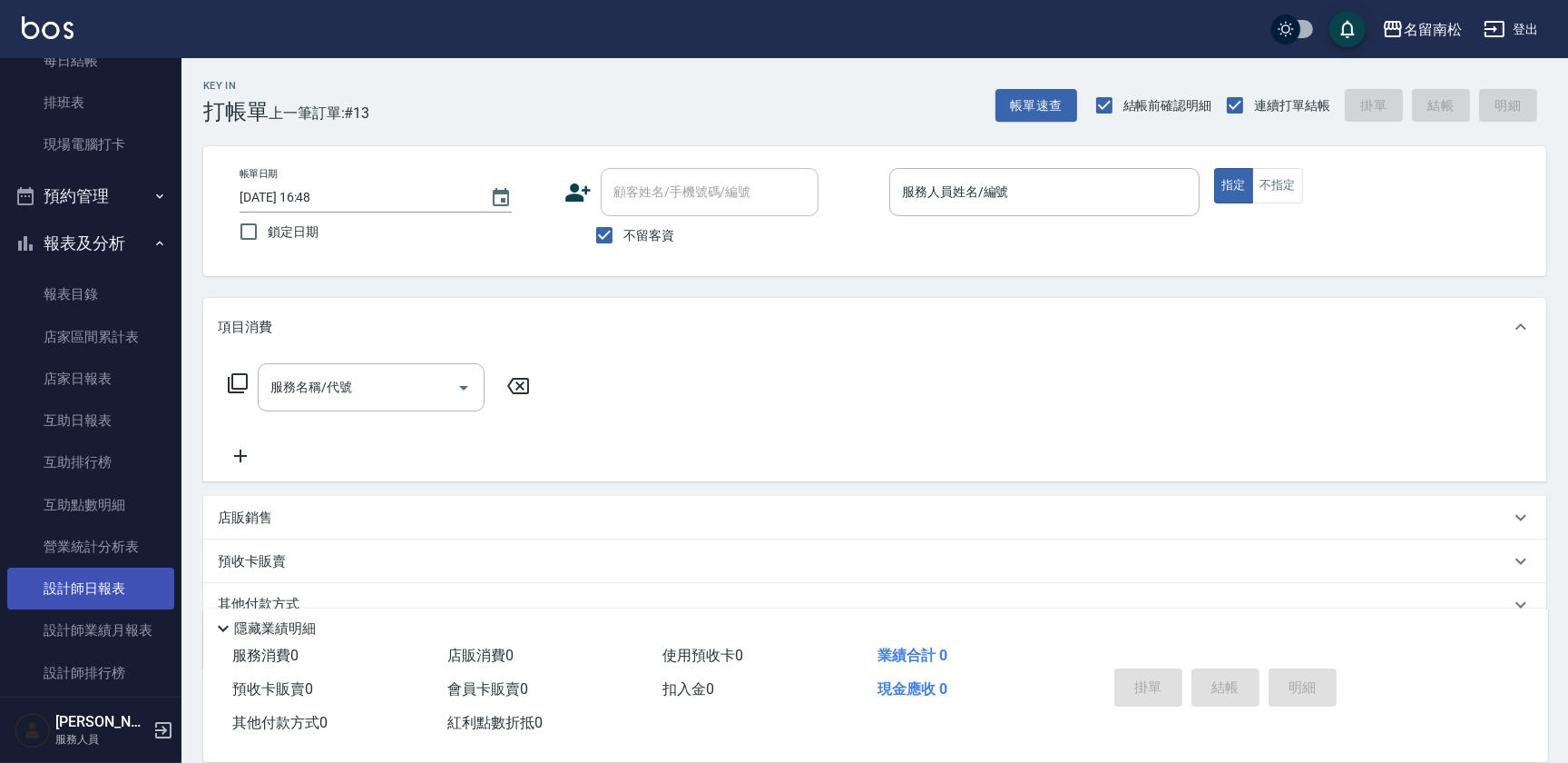
scroll to position [330, 0]
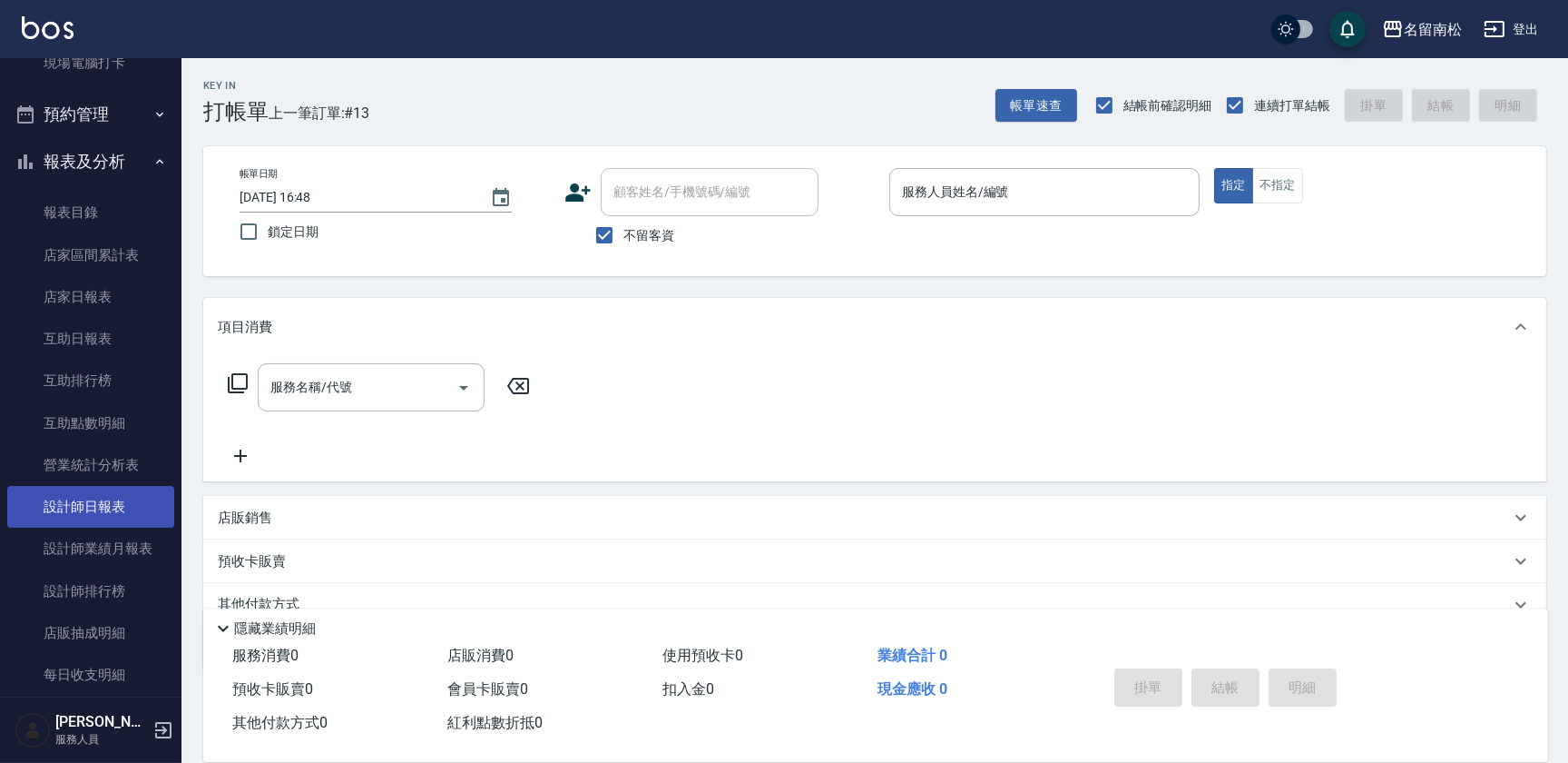
click at [126, 497] on link "設計師日報表" at bounding box center [91, 506] width 167 height 41
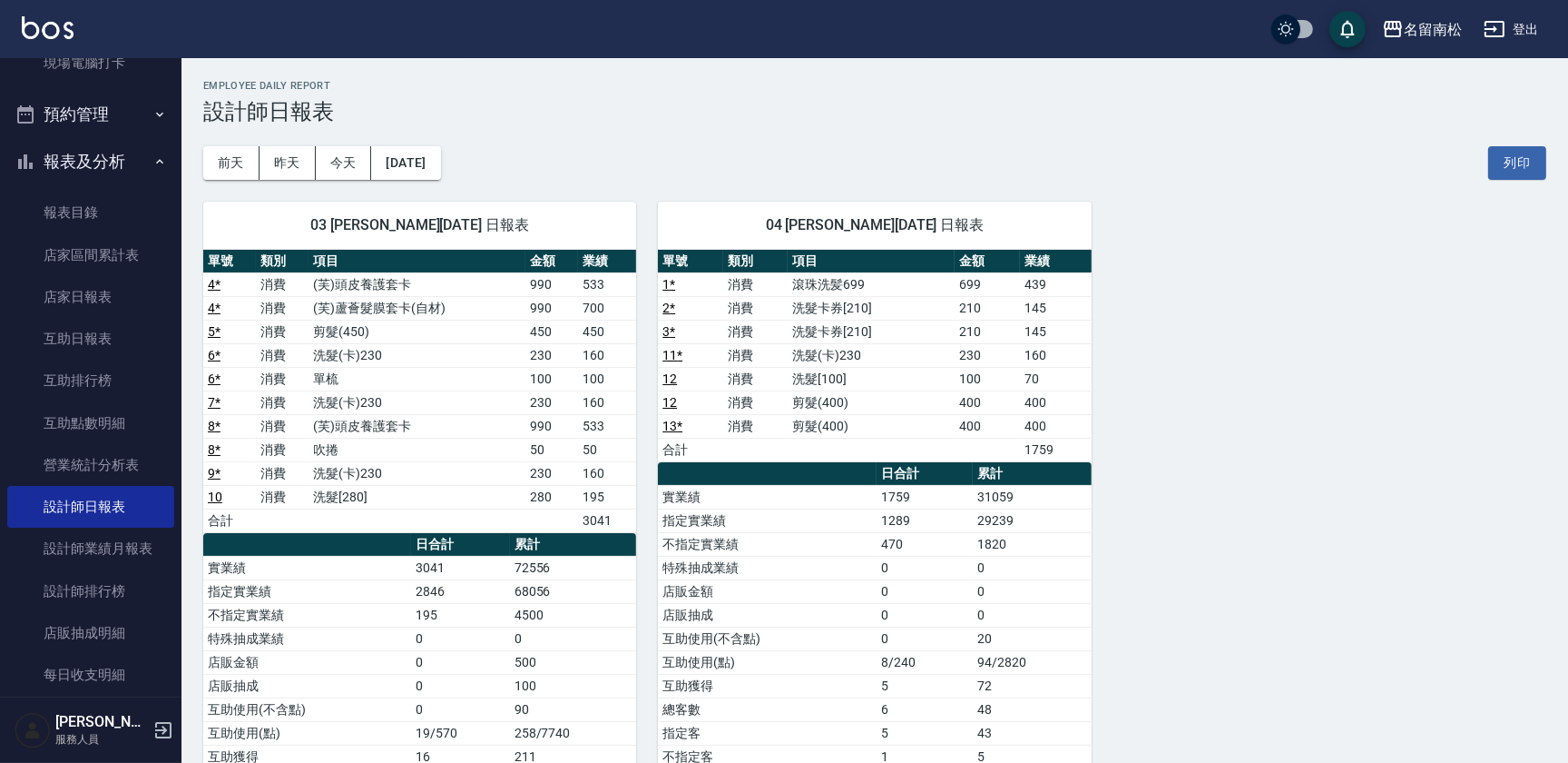
scroll to position [82, 0]
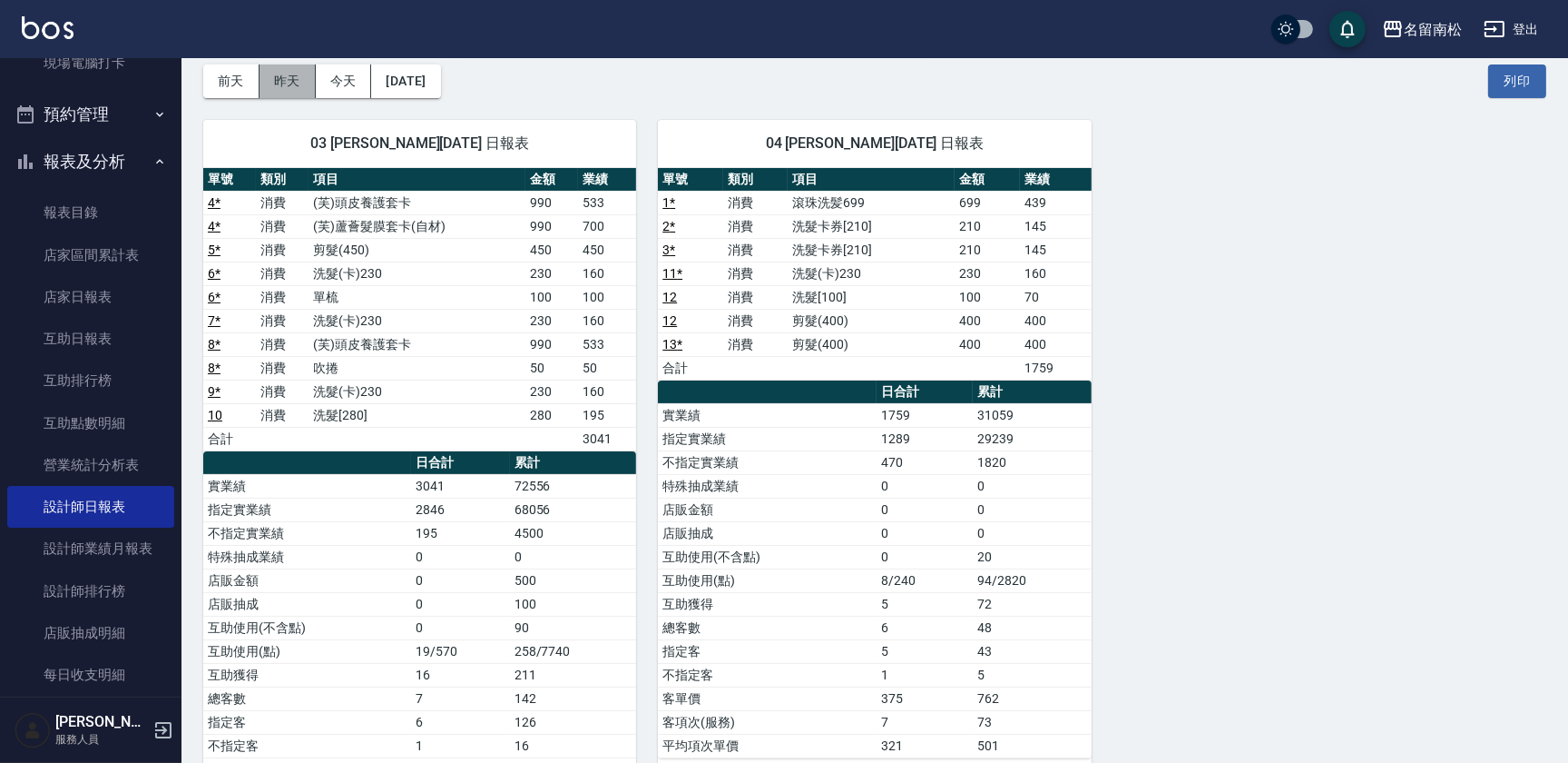
click at [268, 84] on button "昨天" at bounding box center [287, 81] width 56 height 34
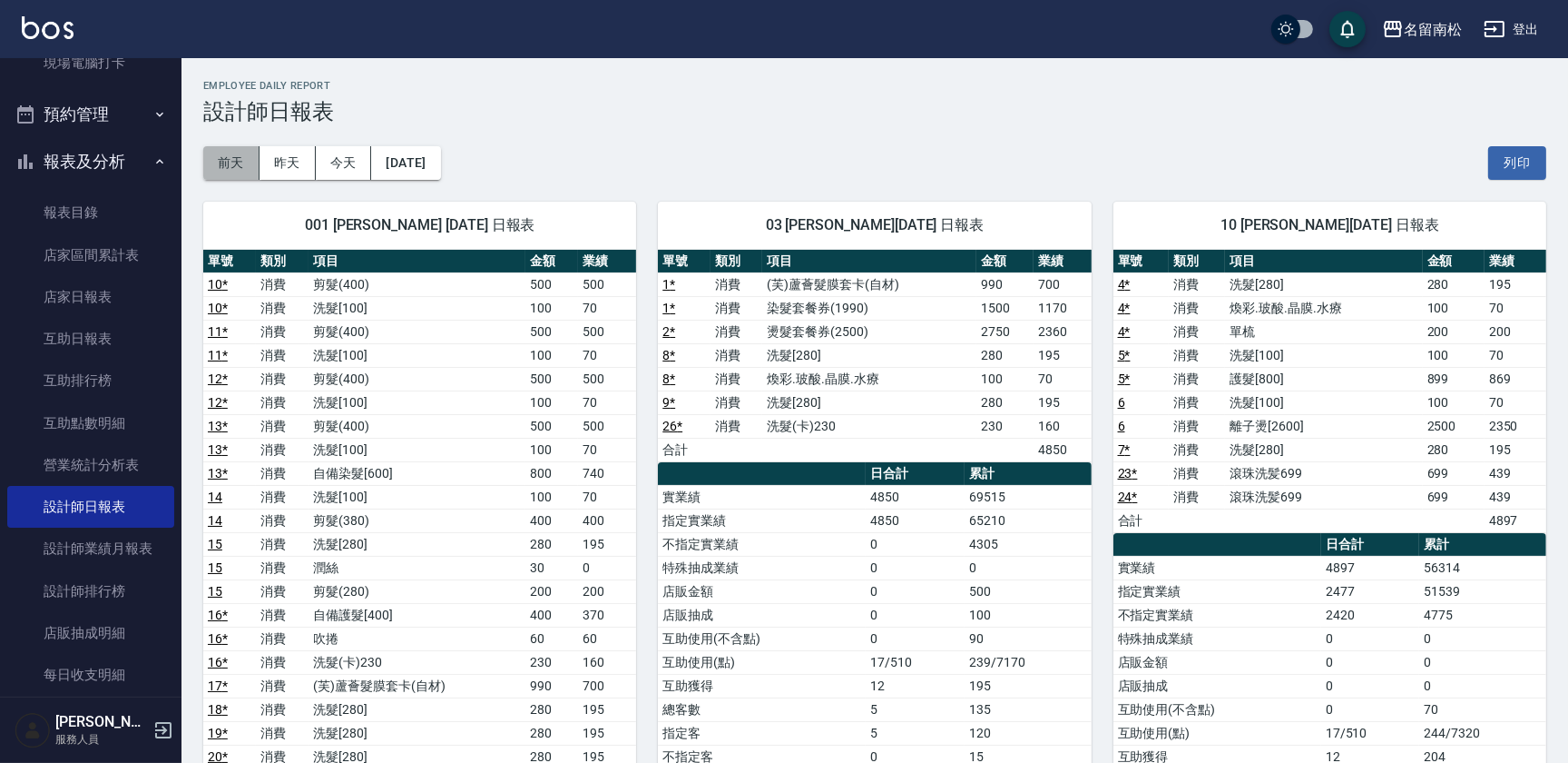
click at [243, 163] on button "前天" at bounding box center [230, 163] width 56 height 34
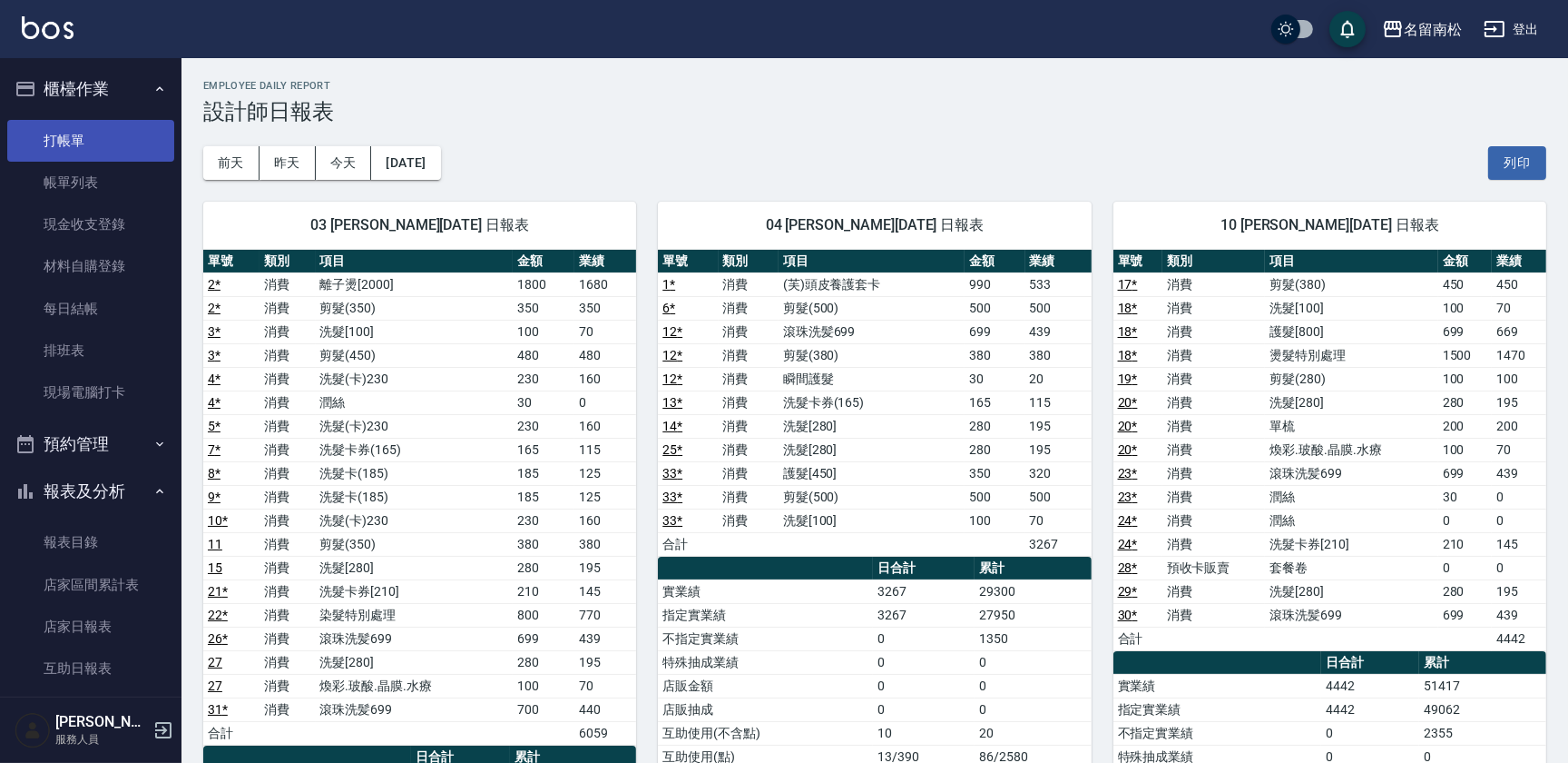
click at [82, 138] on link "打帳單" at bounding box center [91, 140] width 167 height 41
